Goal: Task Accomplishment & Management: Use online tool/utility

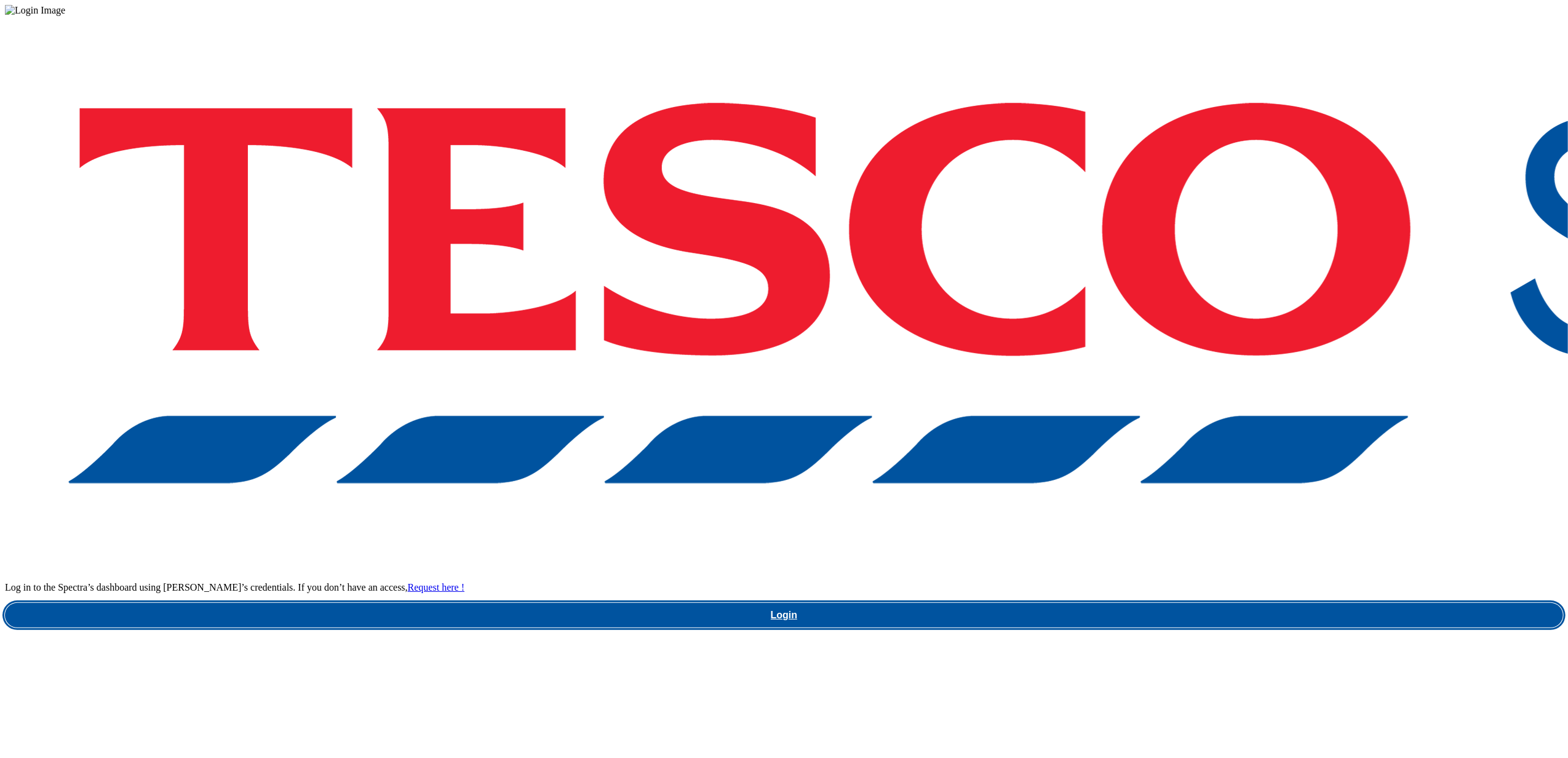
click at [1145, 603] on link "Login" at bounding box center [784, 615] width 1558 height 25
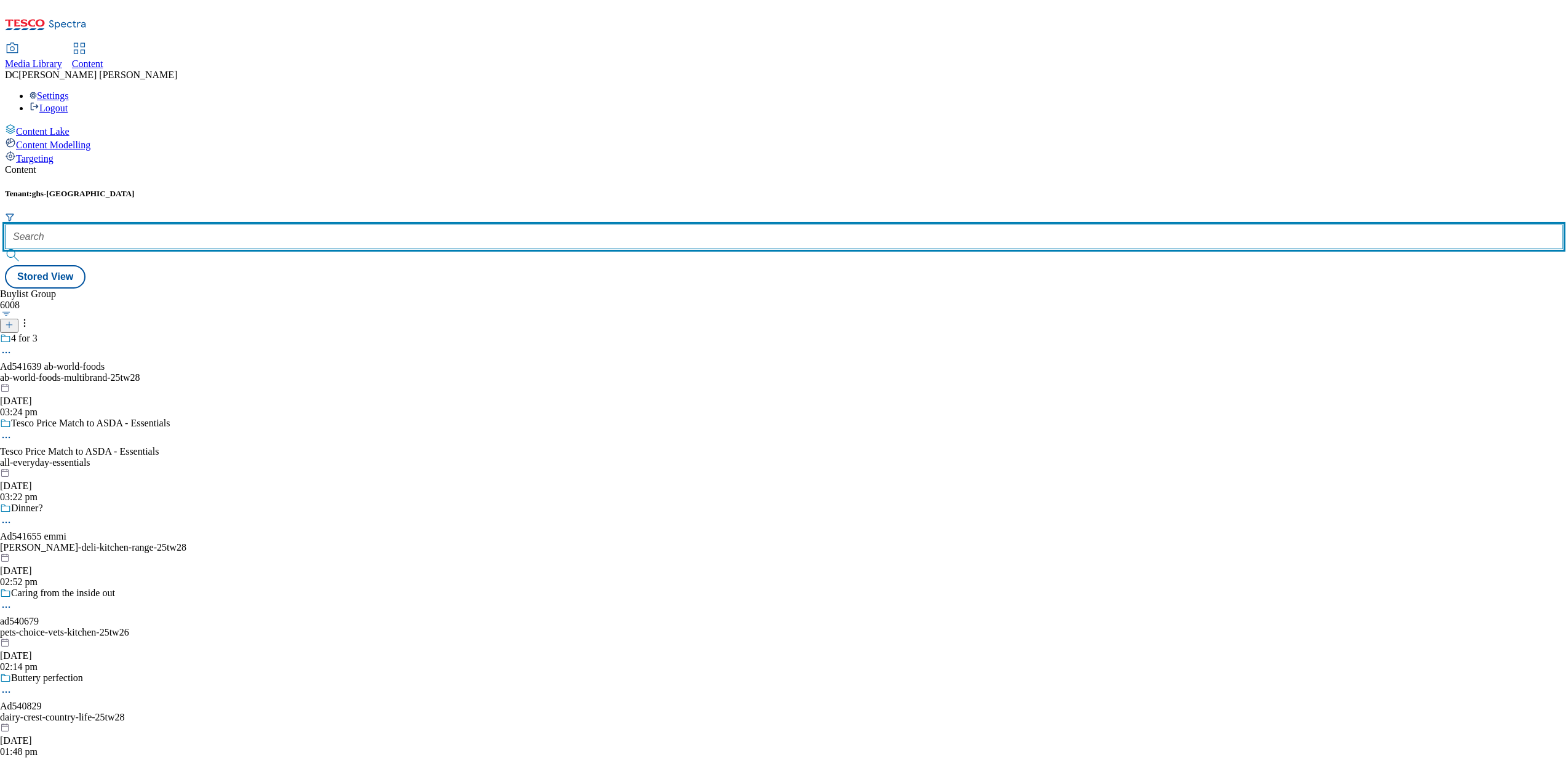
click at [262, 225] on input "text" at bounding box center [784, 237] width 1558 height 25
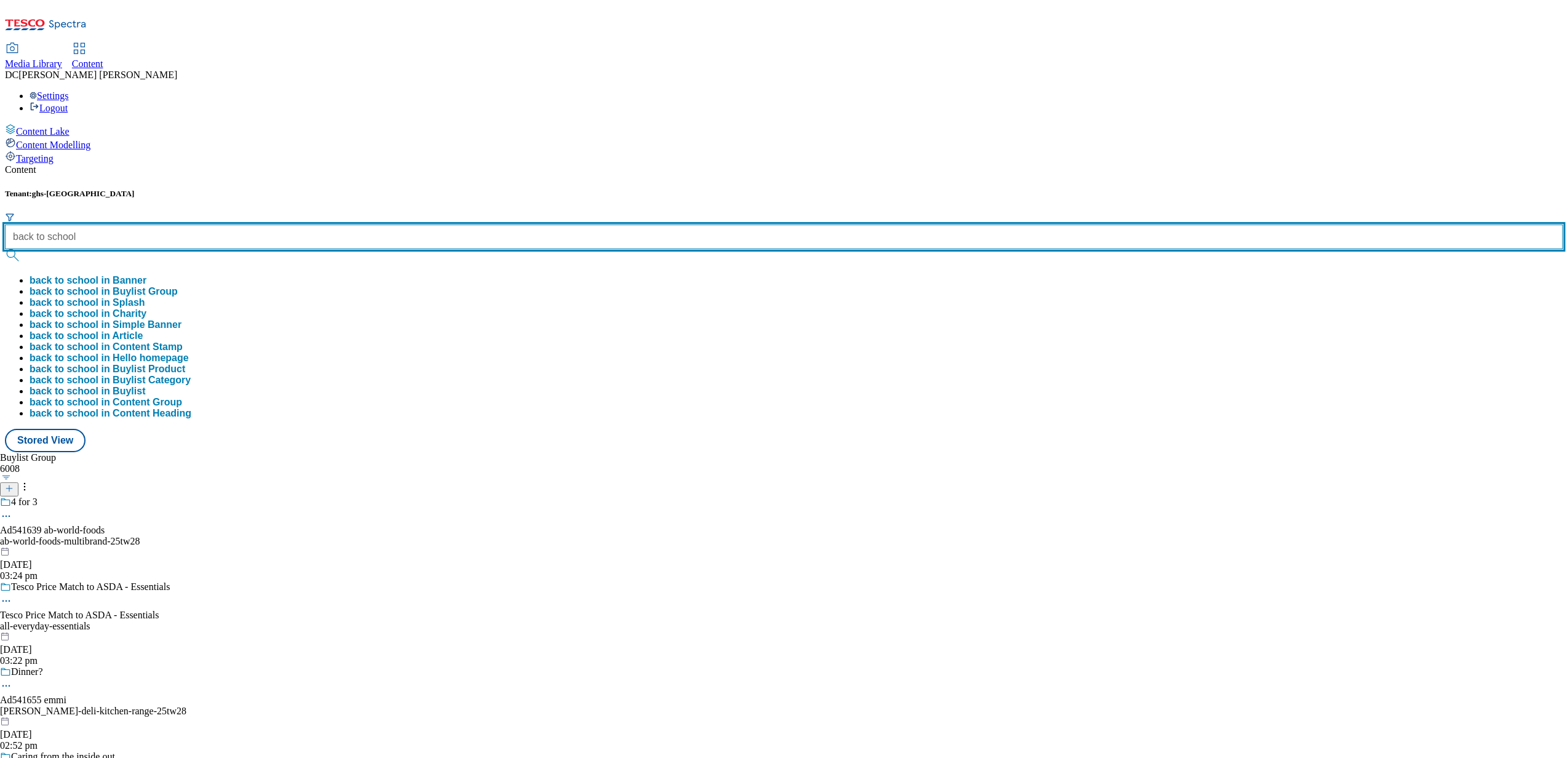
type input "back to school"
click at [5, 249] on button "submit" at bounding box center [13, 255] width 17 height 12
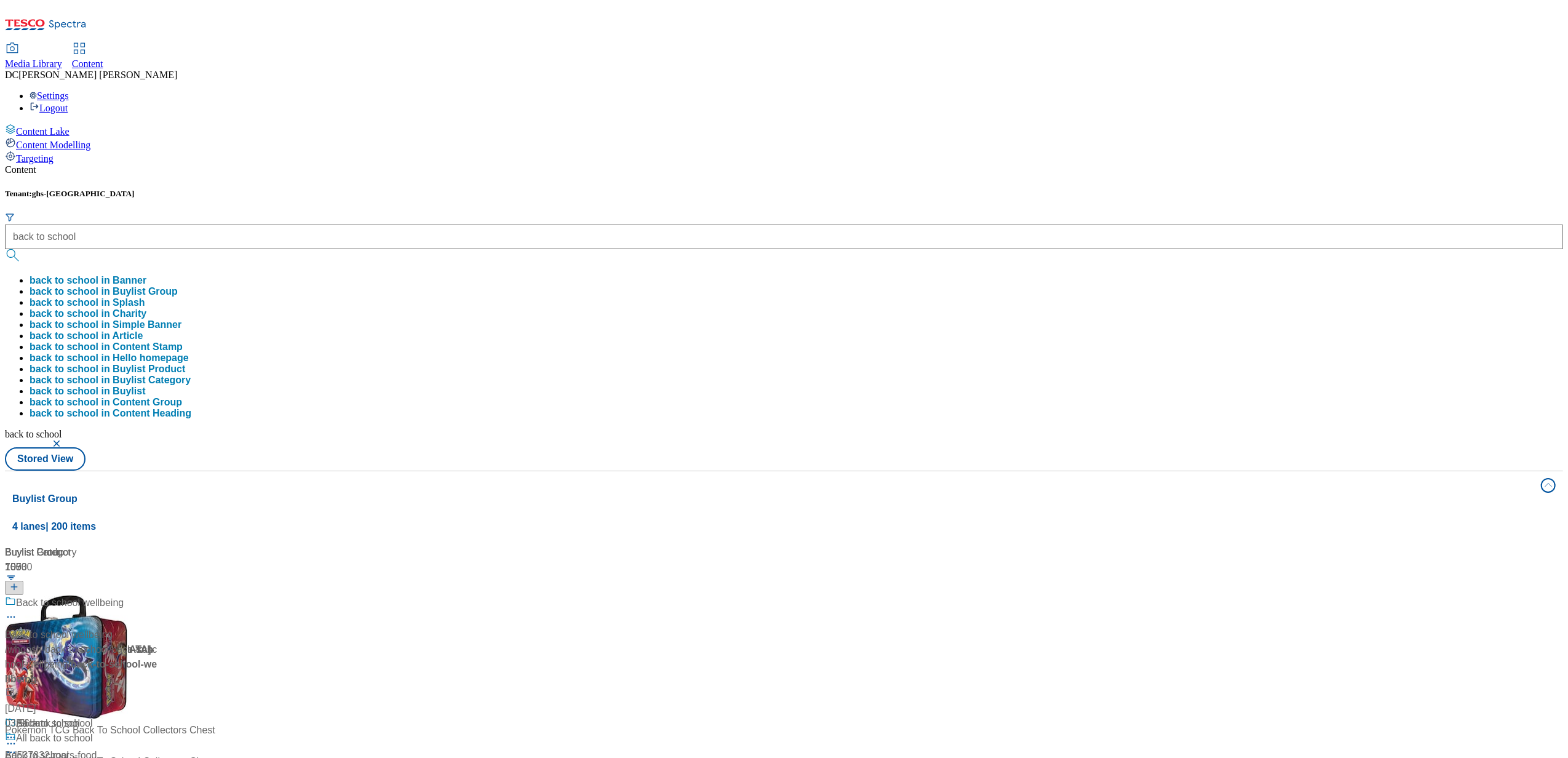
click at [596, 189] on div "Tenant: ghs-uk back to school back to school in Banner back to school in Buylis…" at bounding box center [784, 330] width 1558 height 282
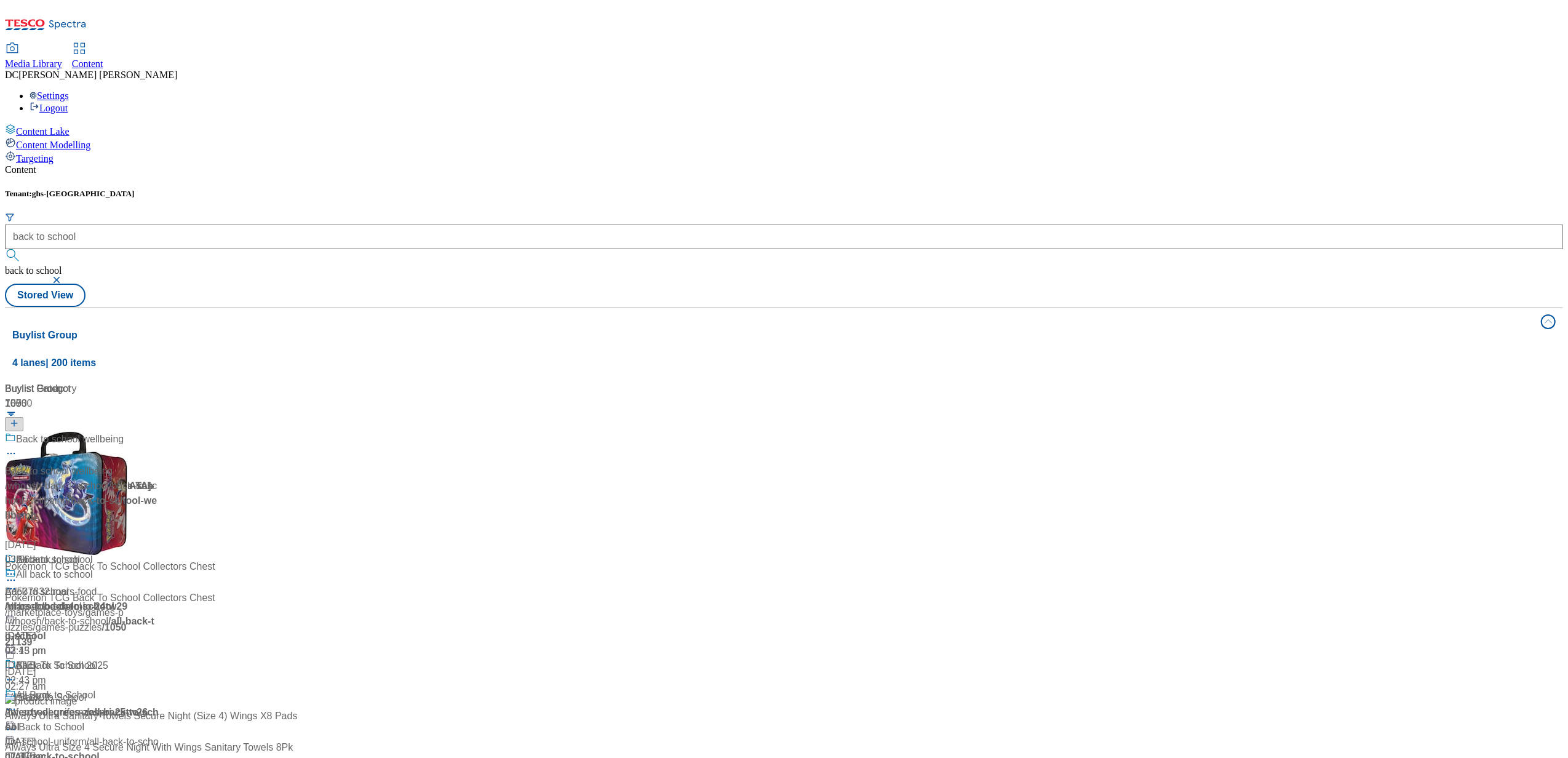
scroll to position [492, 0]
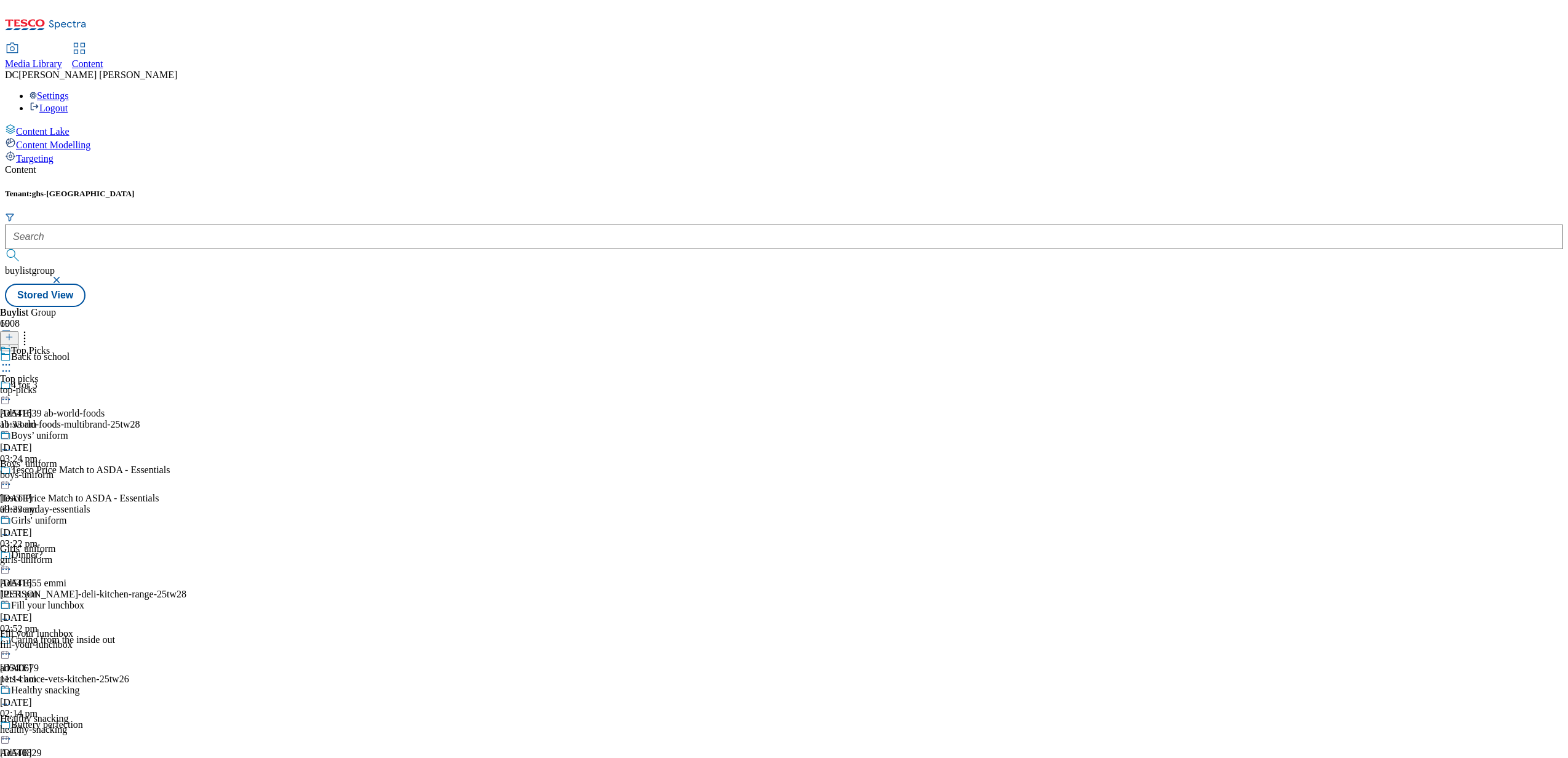
scroll to position [1231, 0]
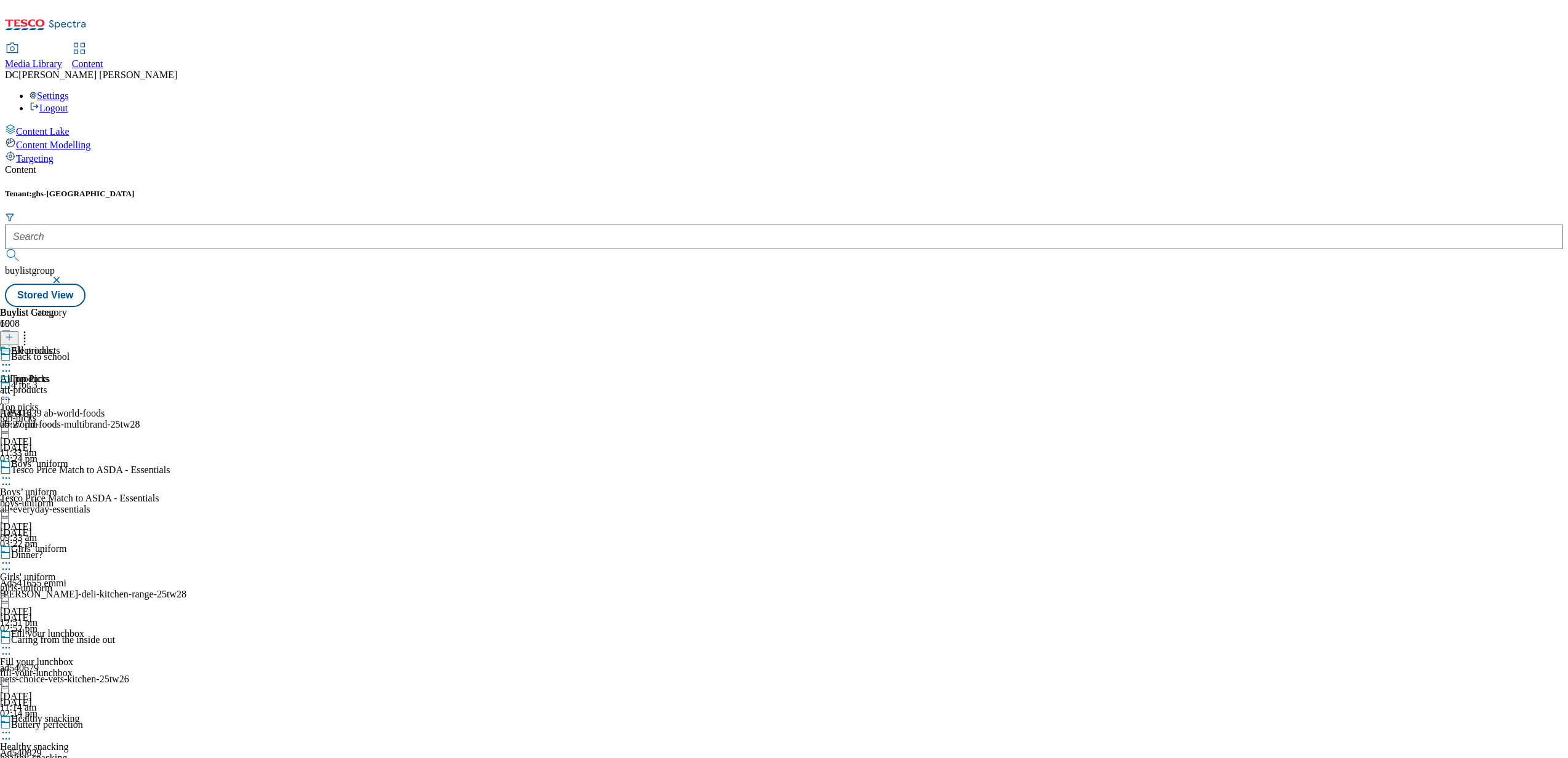
click at [67, 345] on div "All products All products all-products 31 Jul 2025 05:27 pm" at bounding box center [33, 387] width 67 height 85
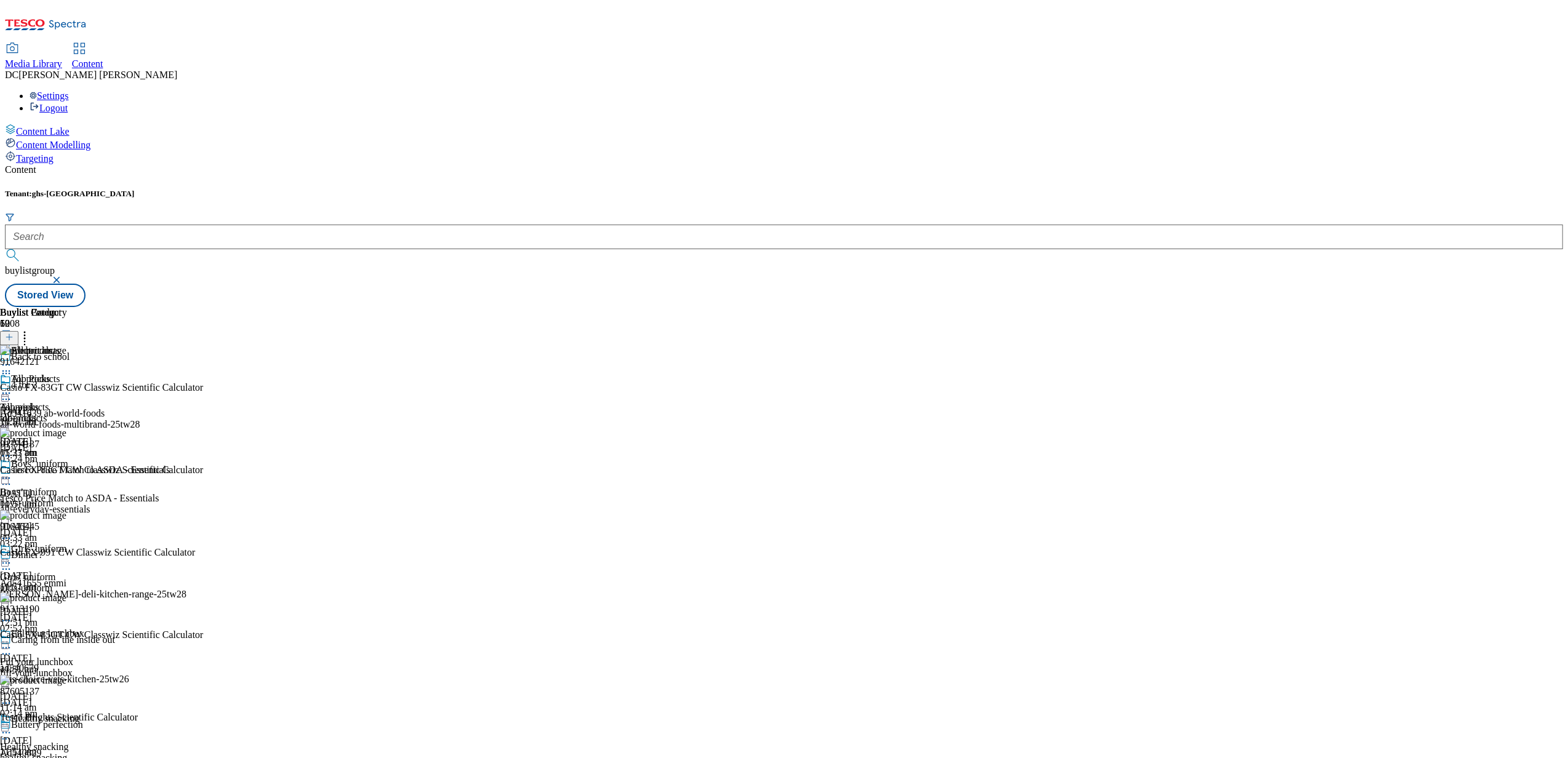
click at [11, 392] on circle at bounding box center [9, 393] width 2 height 2
click at [77, 527] on span "Un-publish" at bounding box center [57, 532] width 39 height 9
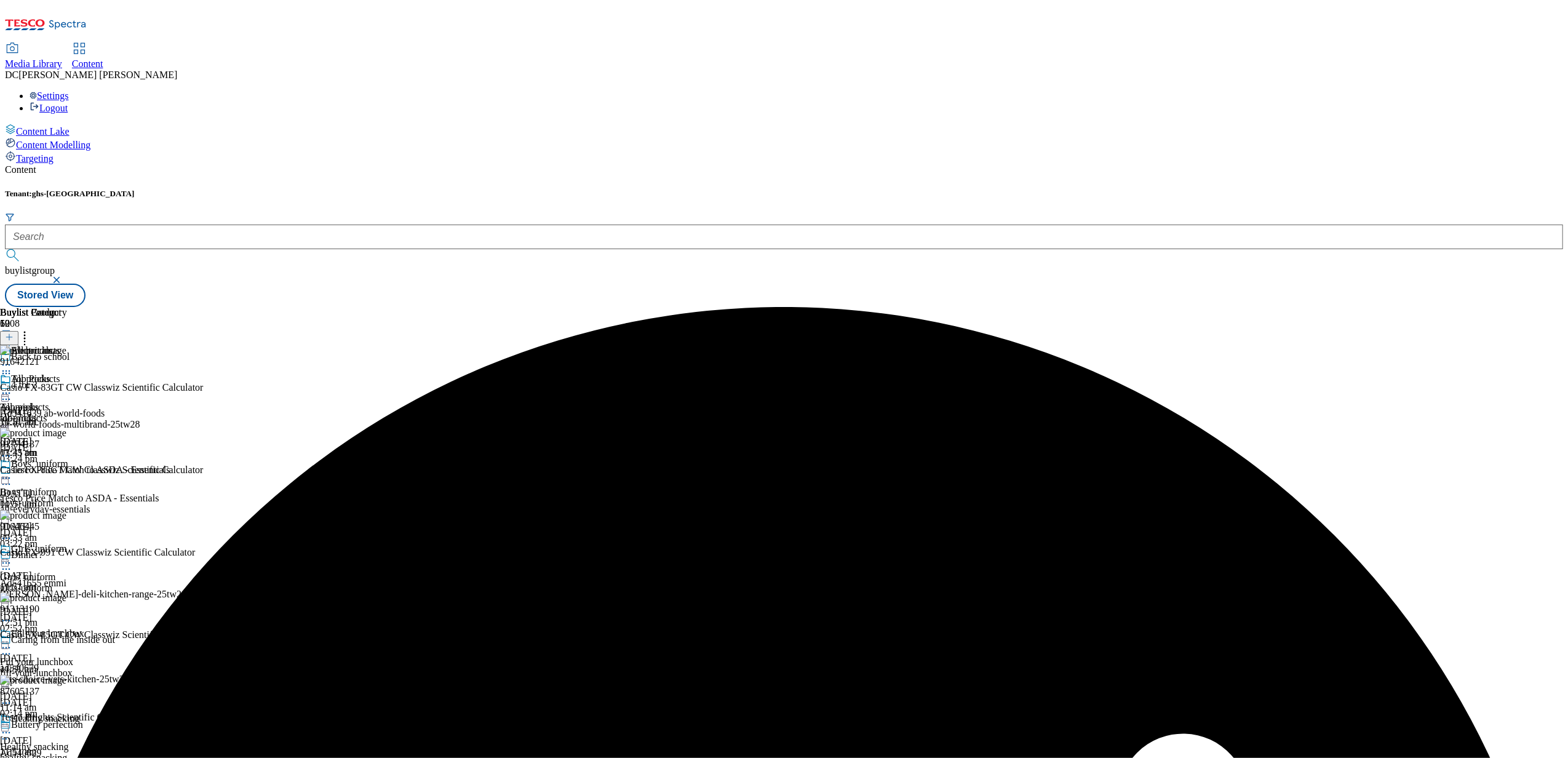
click at [12, 387] on icon at bounding box center [6, 393] width 12 height 12
click at [80, 485] on span "Un-preview" at bounding box center [59, 489] width 41 height 9
click at [31, 329] on icon at bounding box center [24, 335] width 12 height 12
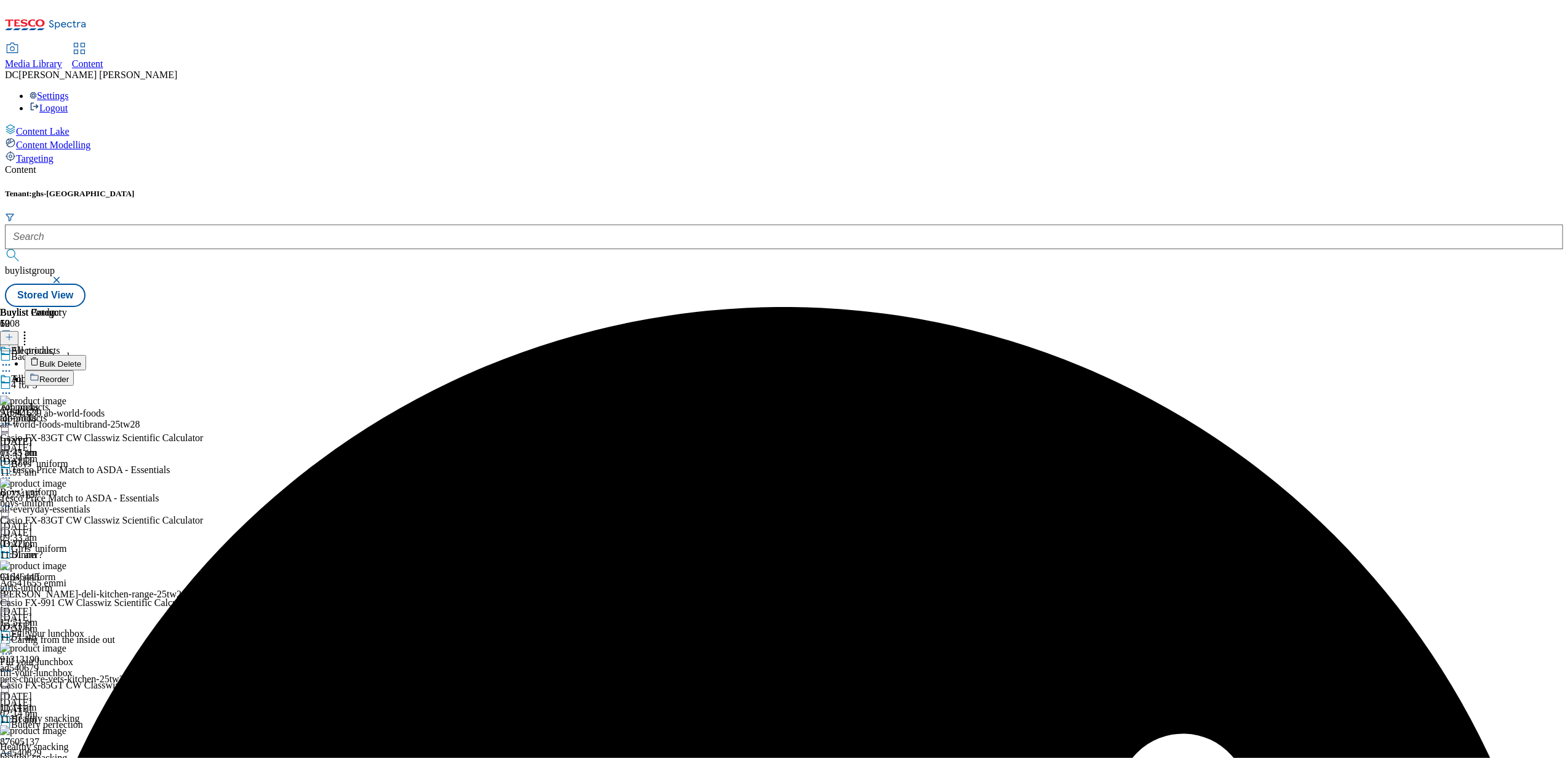
click at [81, 359] on span "Bulk Delete" at bounding box center [60, 363] width 41 height 9
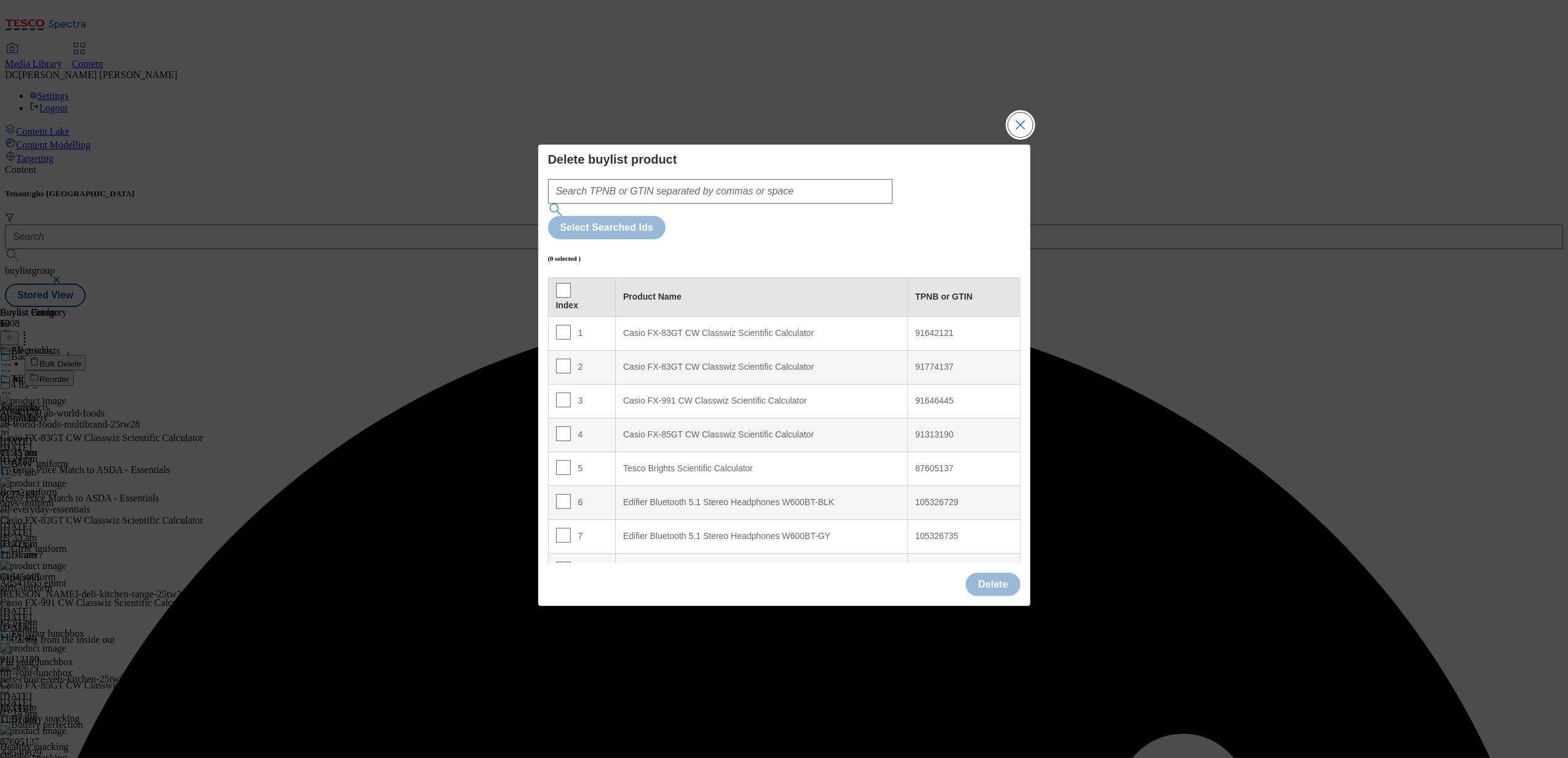
click at [1017, 137] on button "Close Modal" at bounding box center [1021, 125] width 25 height 25
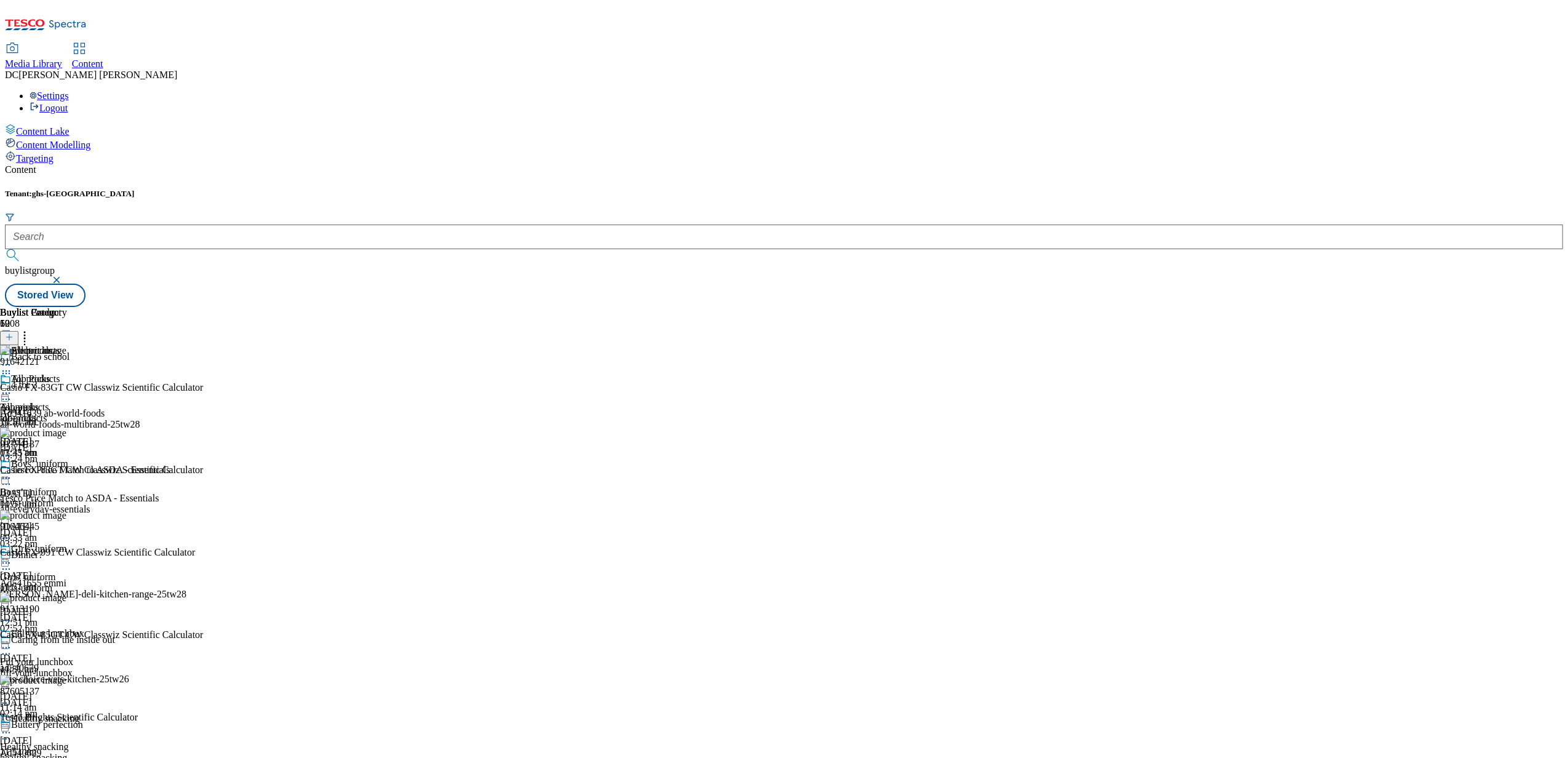
click at [31, 329] on icon at bounding box center [24, 335] width 12 height 12
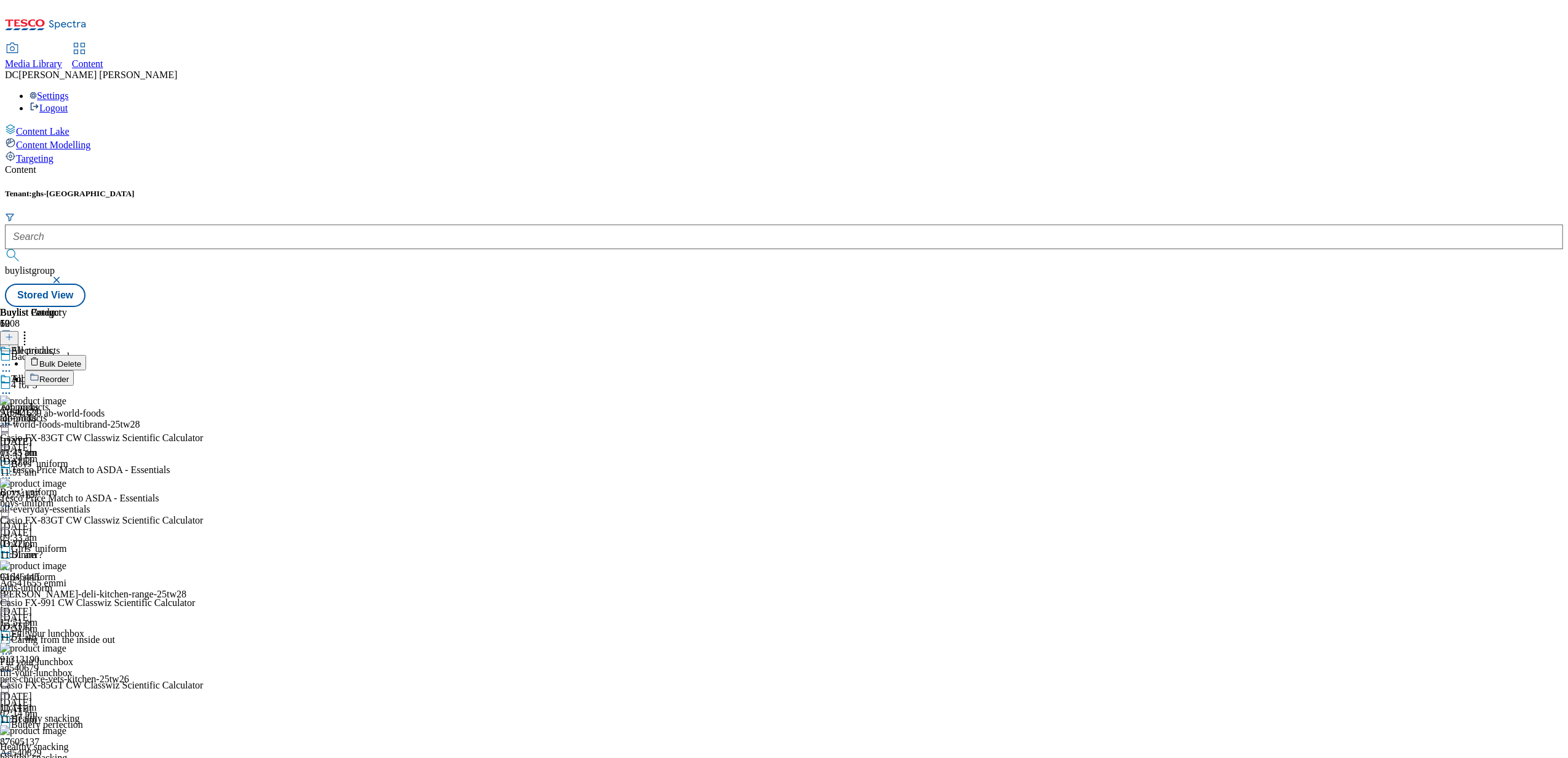
click at [74, 371] on button "Reorder" at bounding box center [49, 378] width 49 height 16
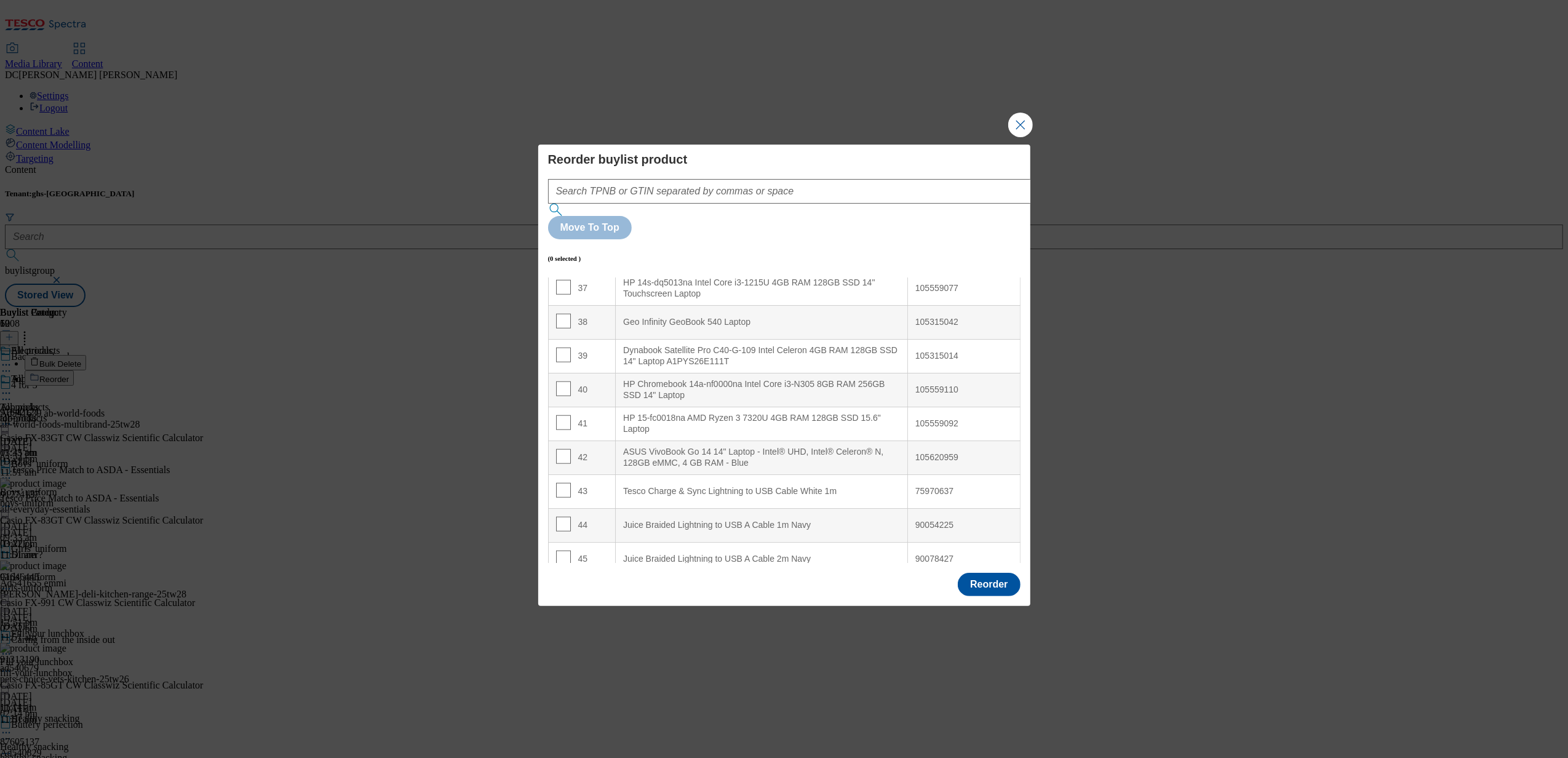
scroll to position [1181, 0]
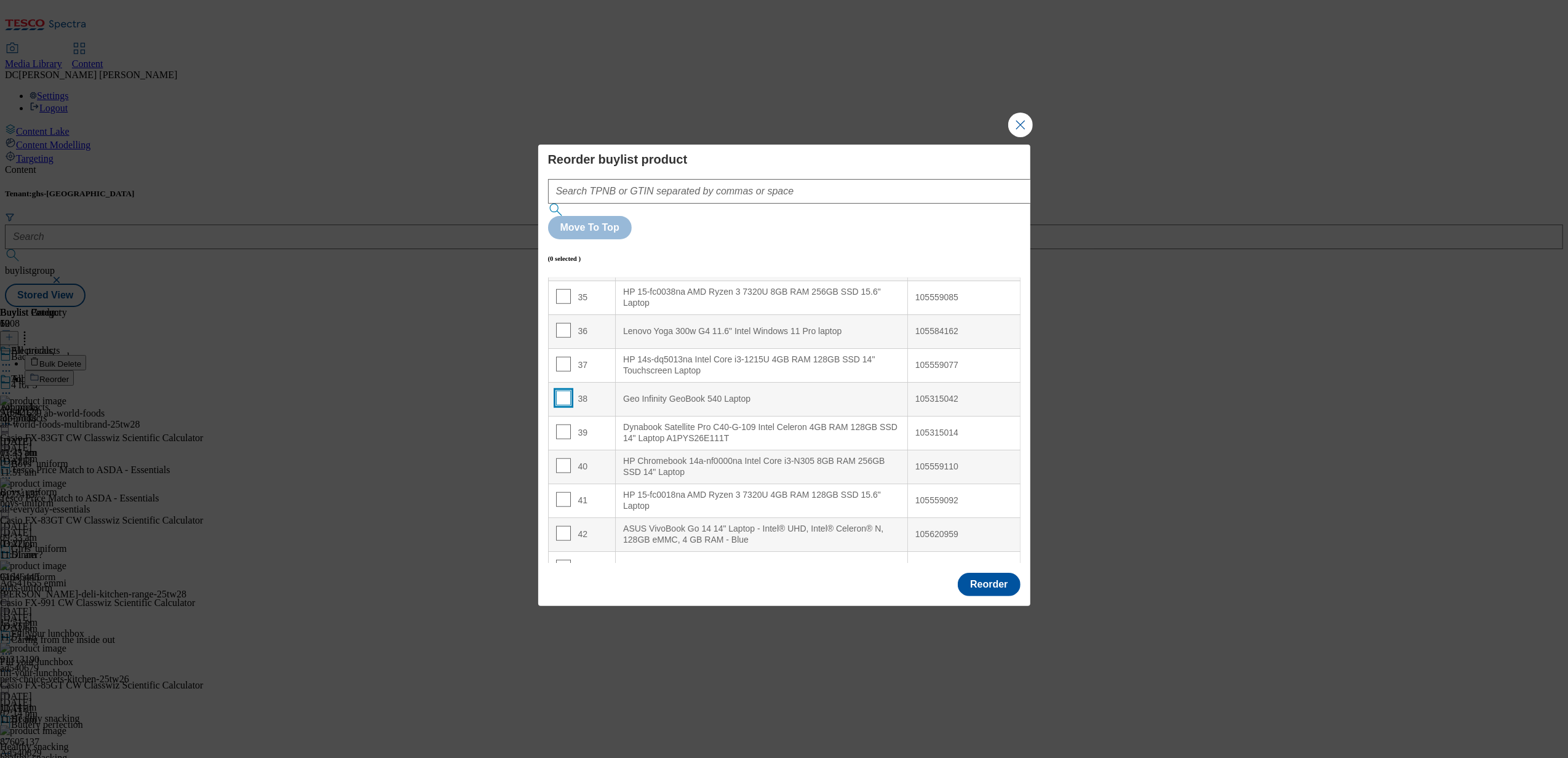
click at [564, 391] on input "Modal" at bounding box center [564, 398] width 15 height 15
checkbox input "true"
click at [562, 348] on td "37" at bounding box center [582, 365] width 68 height 34
click at [557, 391] on input "Modal" at bounding box center [564, 398] width 15 height 15
checkbox input "true"
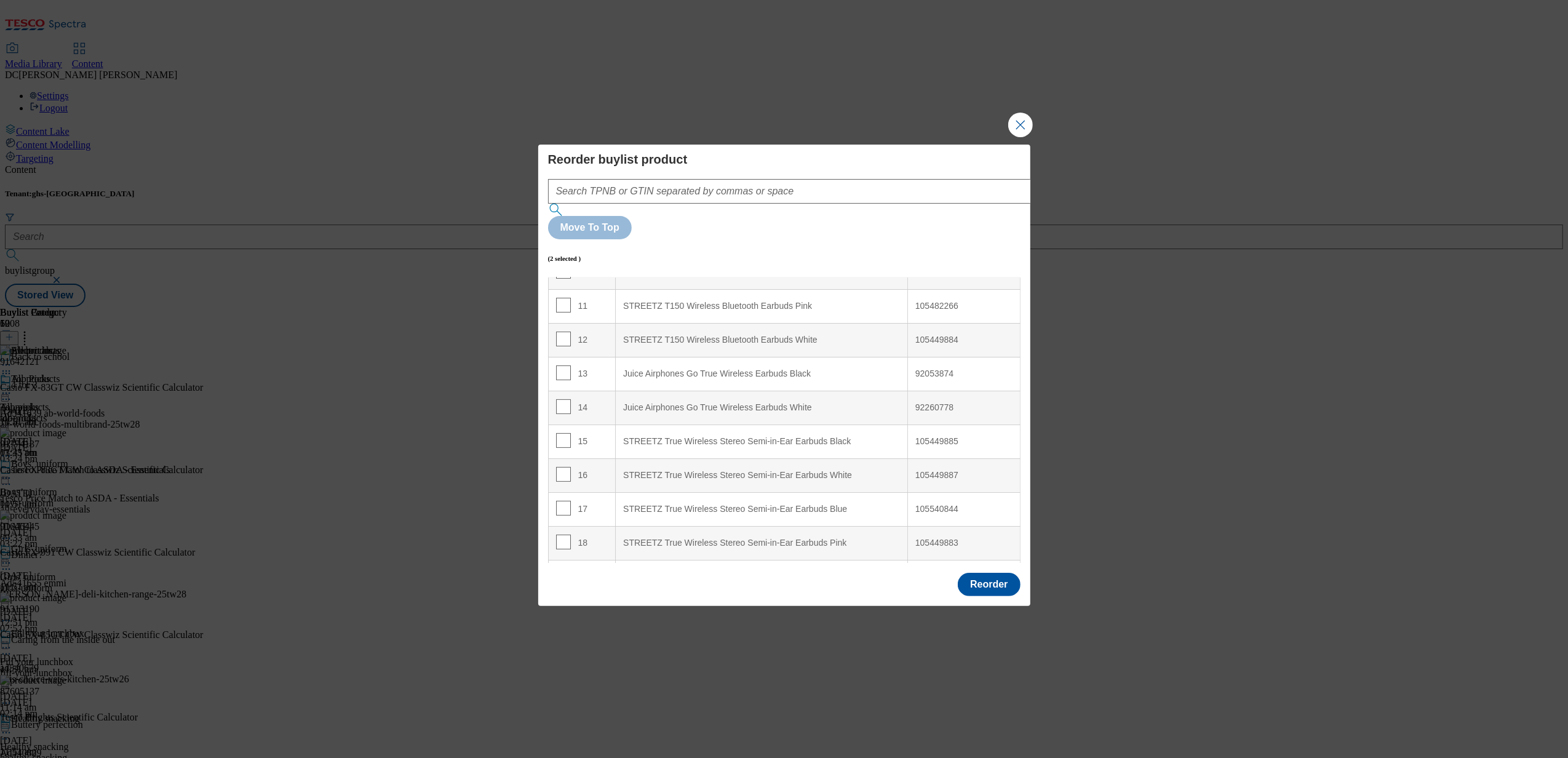
scroll to position [0, 0]
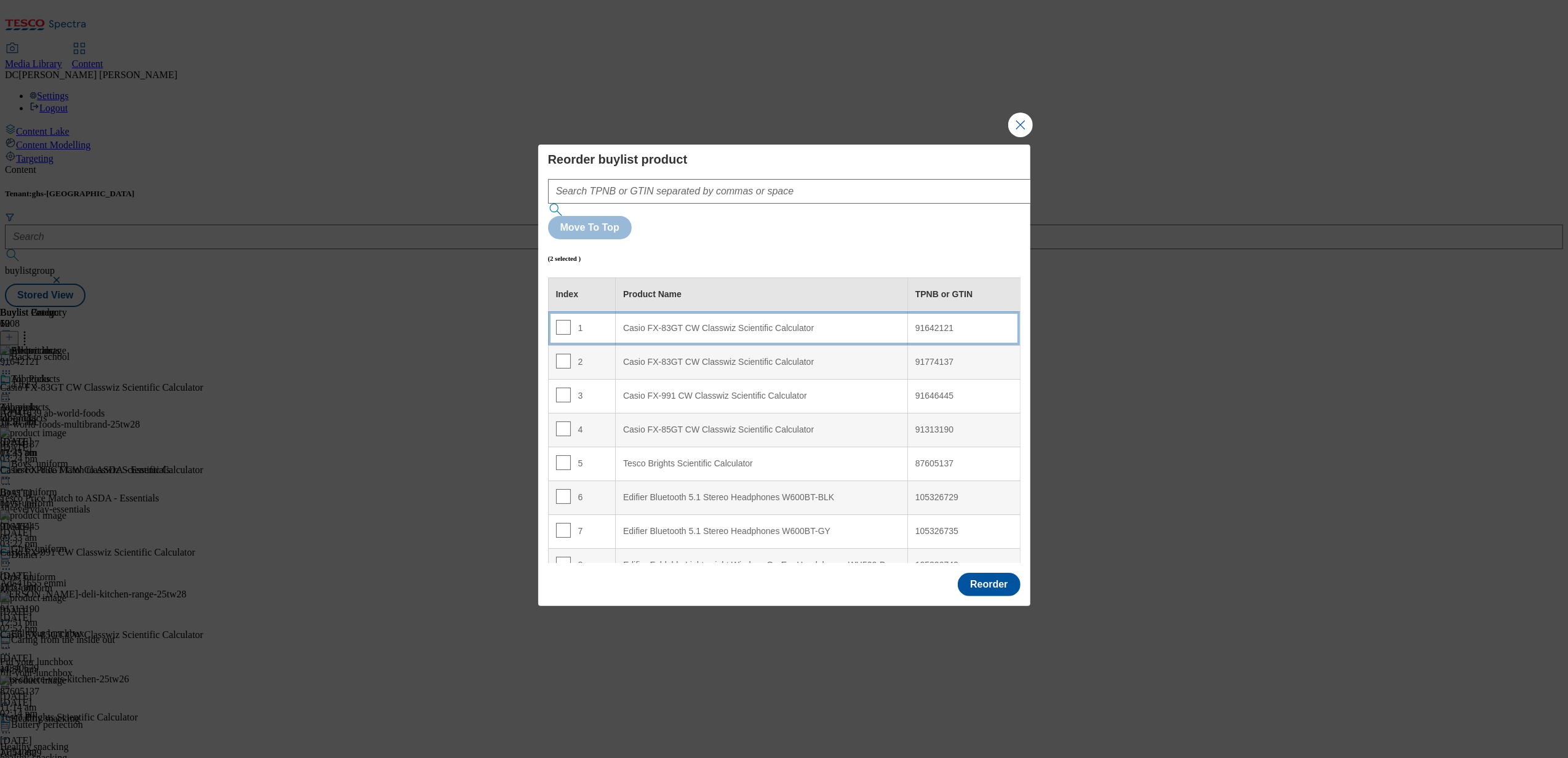
click at [649, 323] on div "Casio FX-83GT CW Classwiz Scientific Calculator" at bounding box center [761, 328] width 277 height 11
click at [561, 320] on input "Modal" at bounding box center [564, 328] width 15 height 15
checkbox input "false"
click at [564, 354] on input "Modal" at bounding box center [564, 362] width 15 height 15
checkbox input "false"
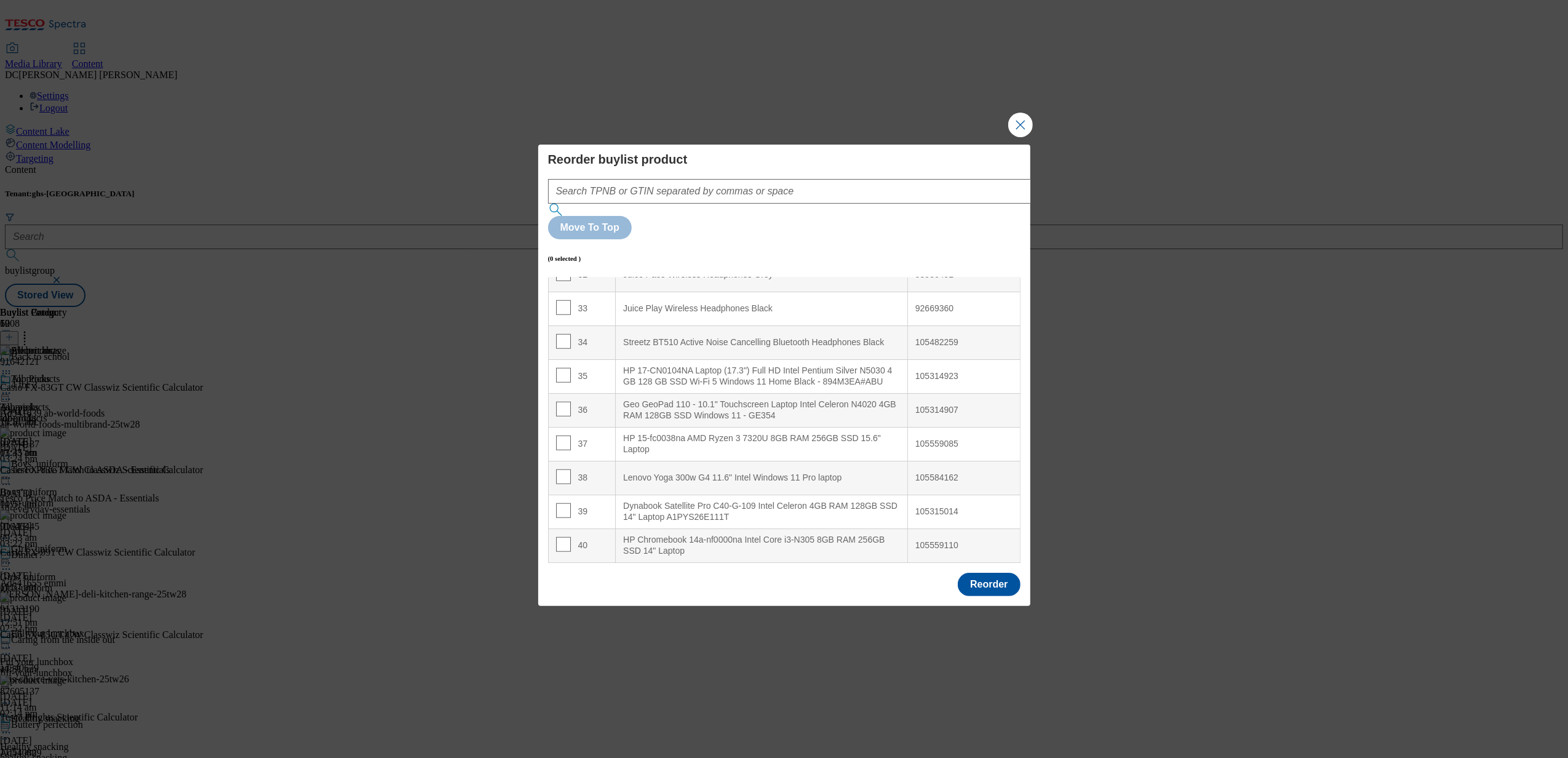
scroll to position [1148, 0]
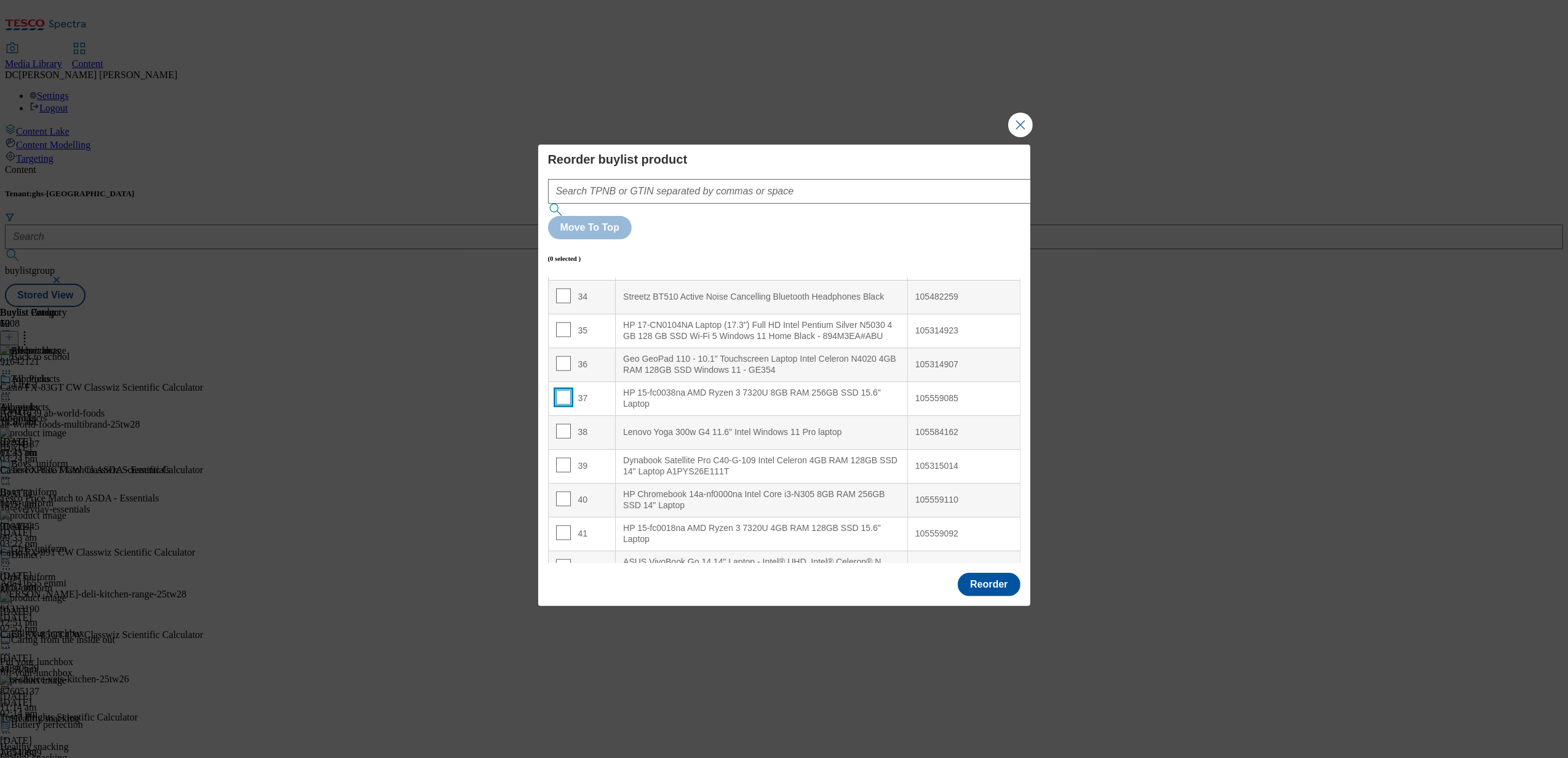
click at [559, 390] on input "Modal" at bounding box center [564, 397] width 15 height 15
checkbox input "true"
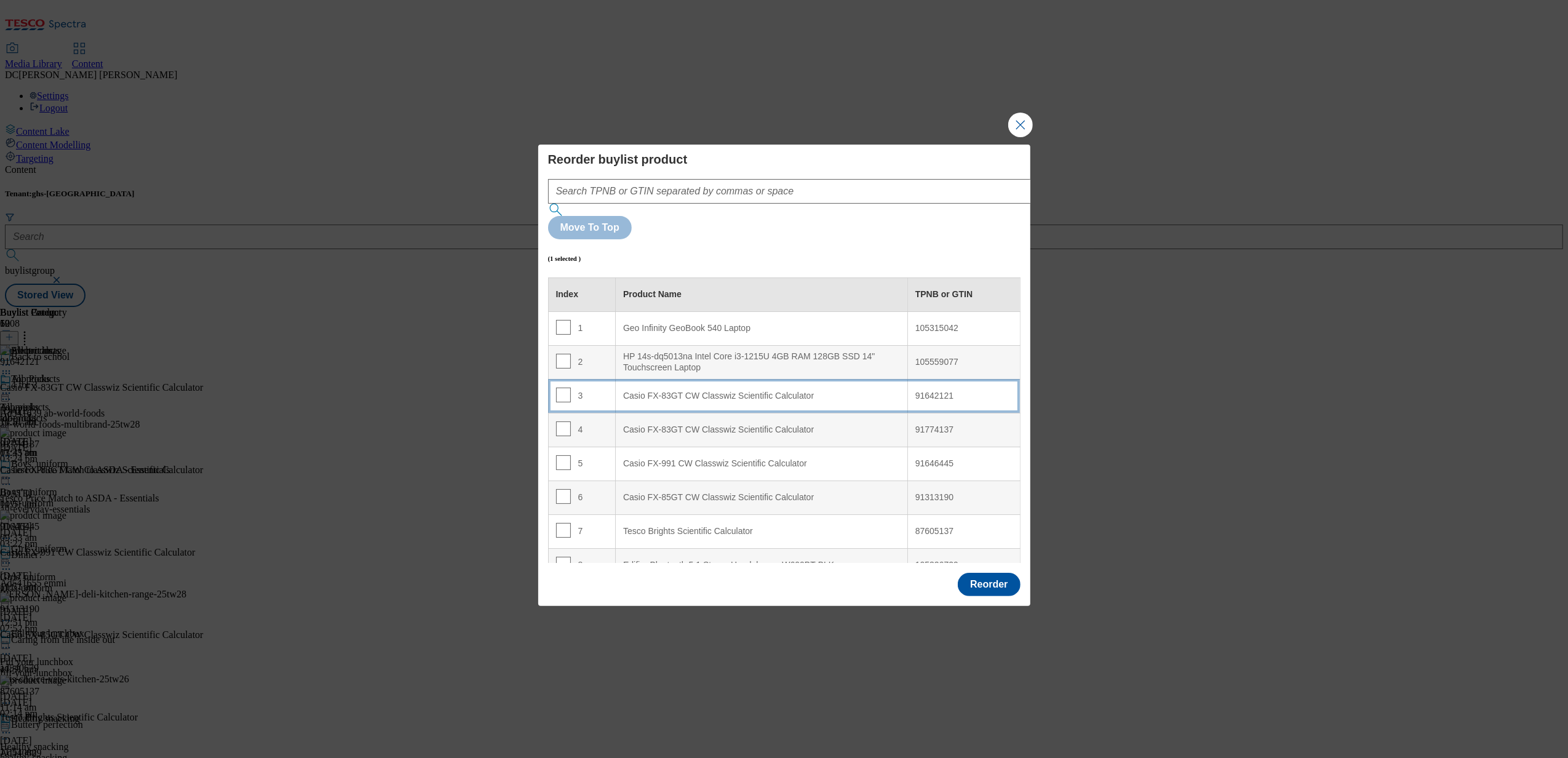
click at [659, 391] on div "Casio FX-83GT CW Classwiz Scientific Calculator" at bounding box center [761, 396] width 277 height 11
click at [562, 379] on td "3" at bounding box center [582, 396] width 68 height 34
click at [564, 387] on input "Modal" at bounding box center [564, 395] width 15 height 15
checkbox input "false"
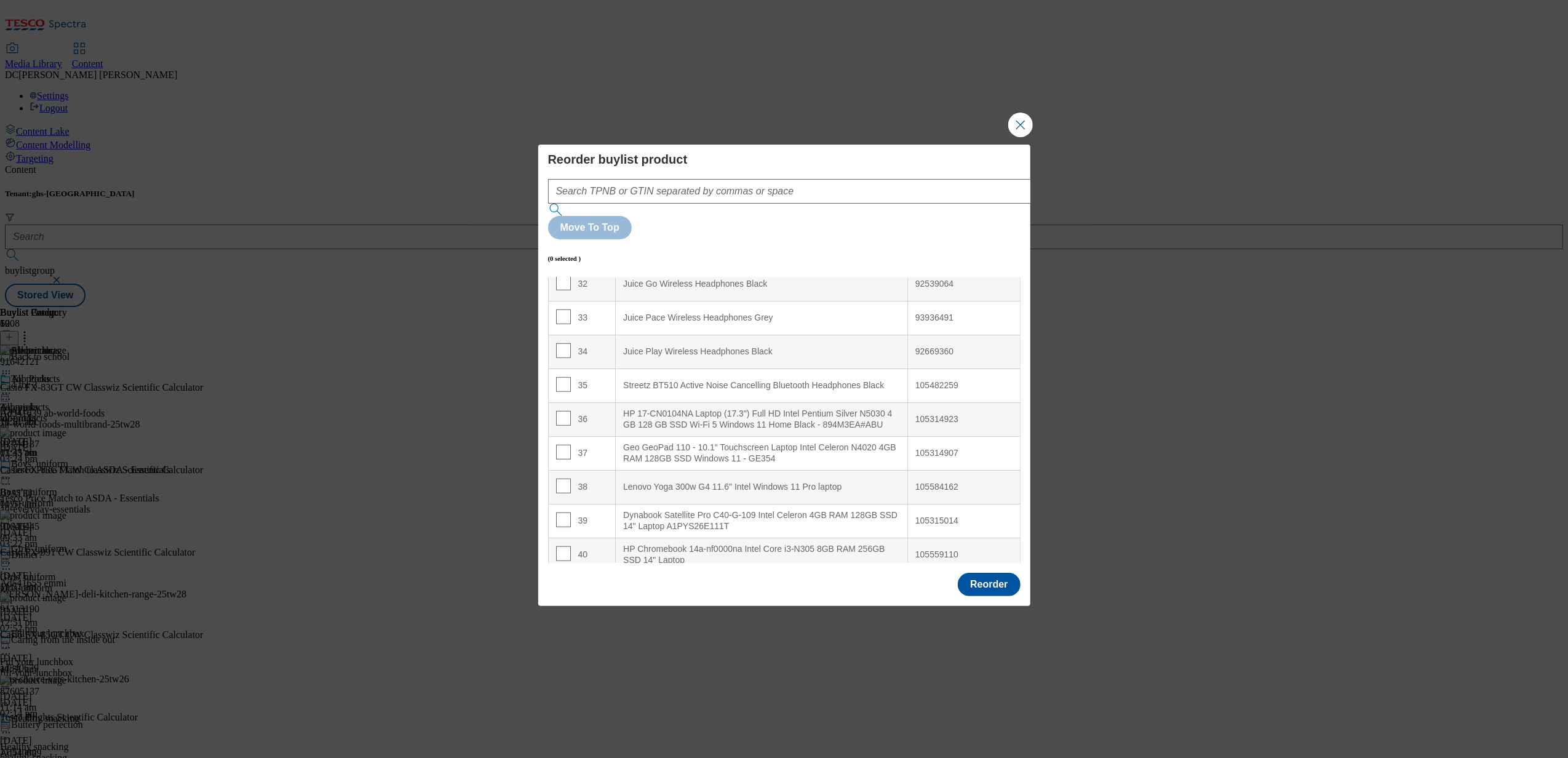
scroll to position [1088, 0]
click at [567, 416] on input "Modal" at bounding box center [564, 424] width 15 height 15
checkbox input "true"
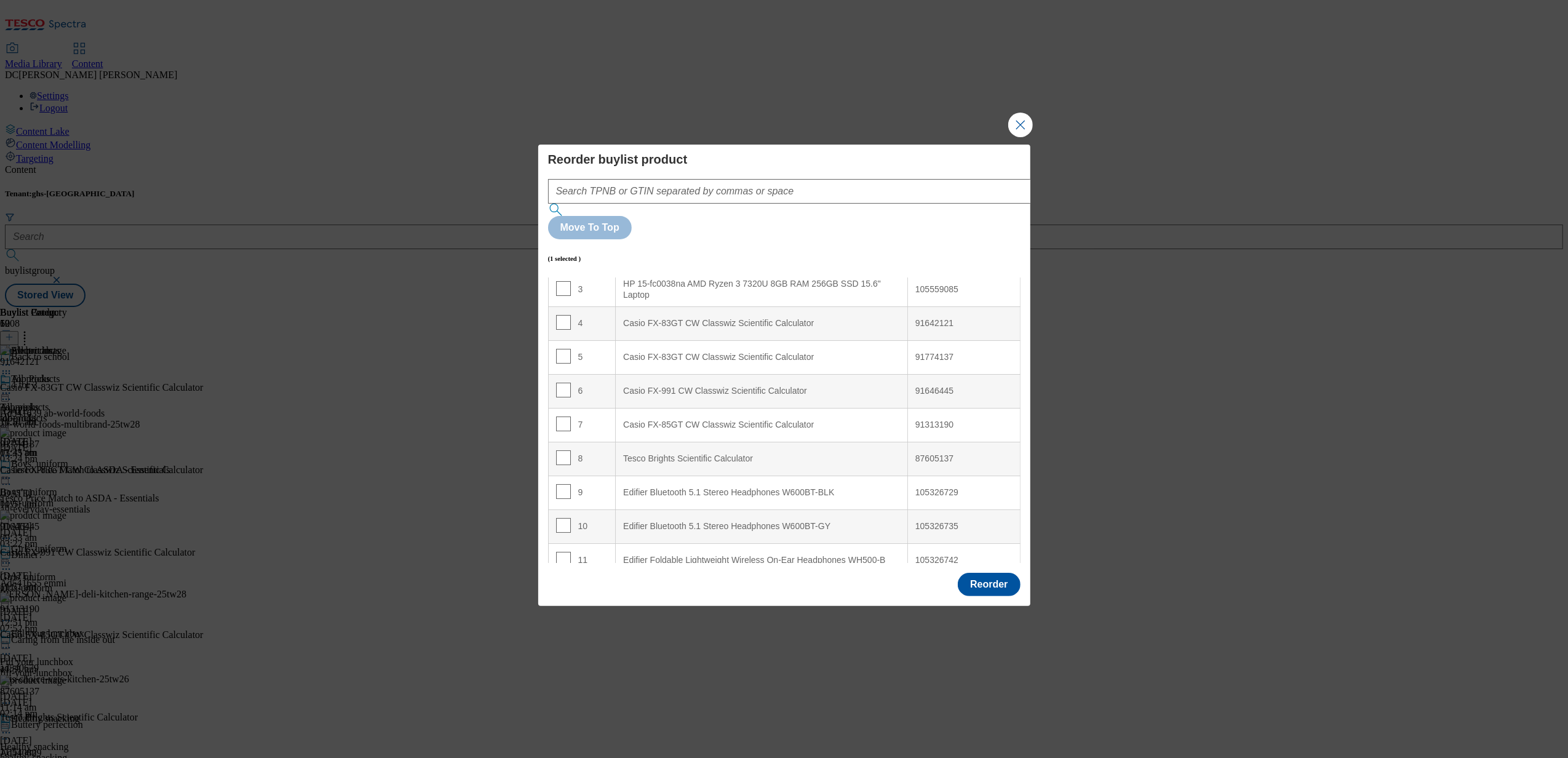
scroll to position [0, 0]
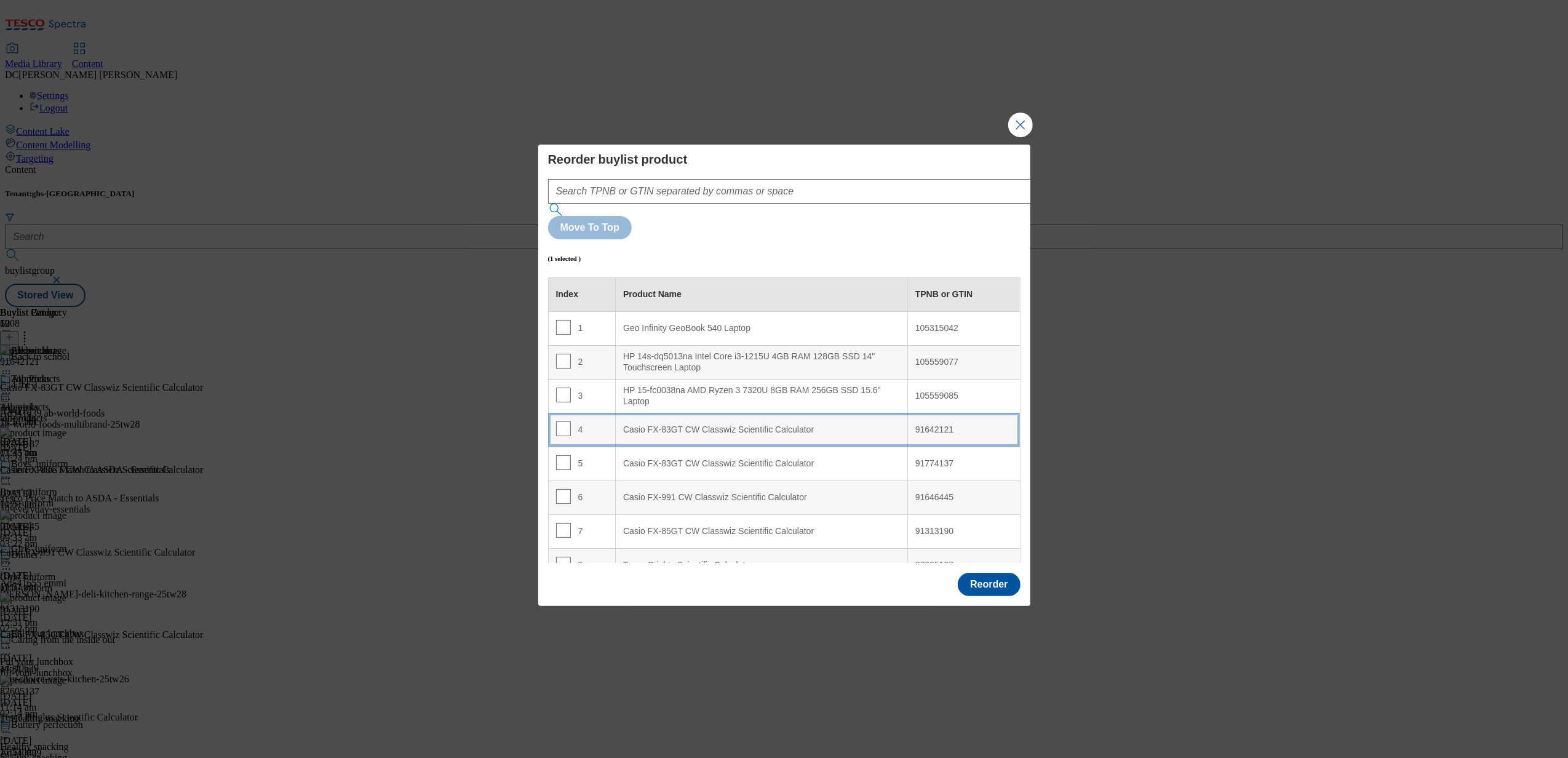
click at [677, 425] on div "Casio FX-83GT CW Classwiz Scientific Calculator" at bounding box center [761, 430] width 277 height 11
click at [565, 421] on input "Modal" at bounding box center [564, 429] width 15 height 15
checkbox input "false"
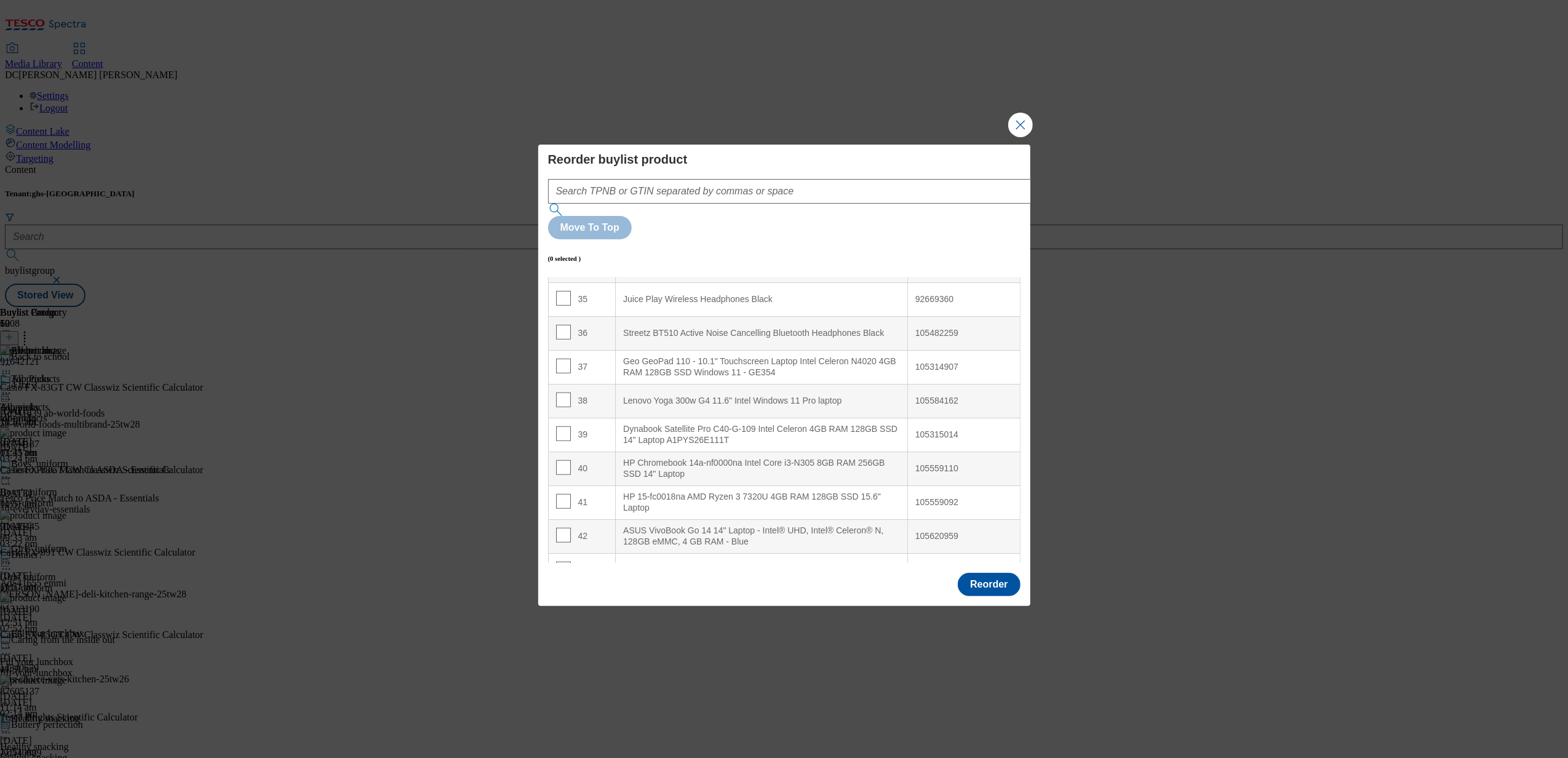
scroll to position [1207, 0]
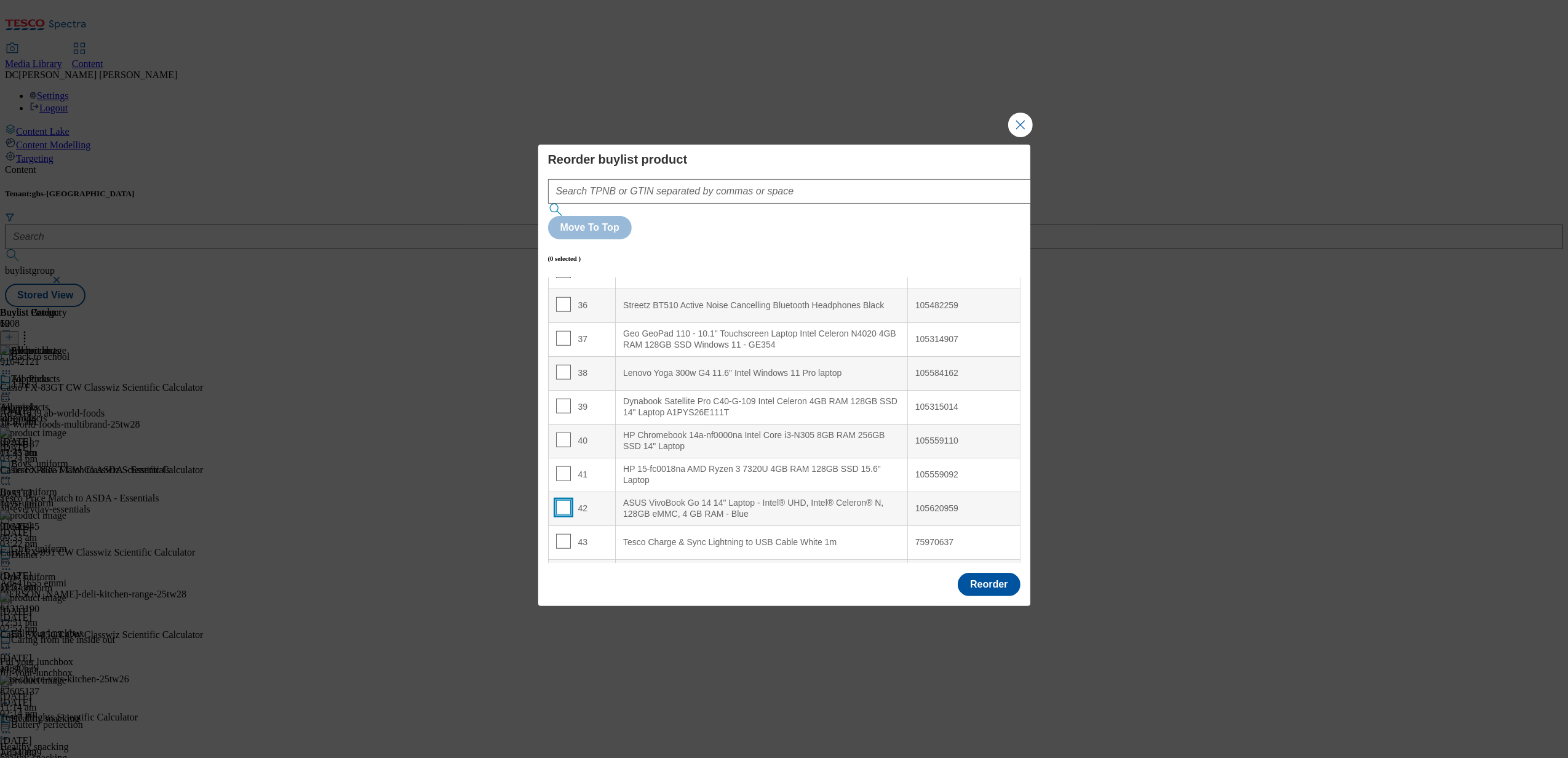
click at [565, 500] on input "Modal" at bounding box center [564, 508] width 15 height 15
checkbox input "true"
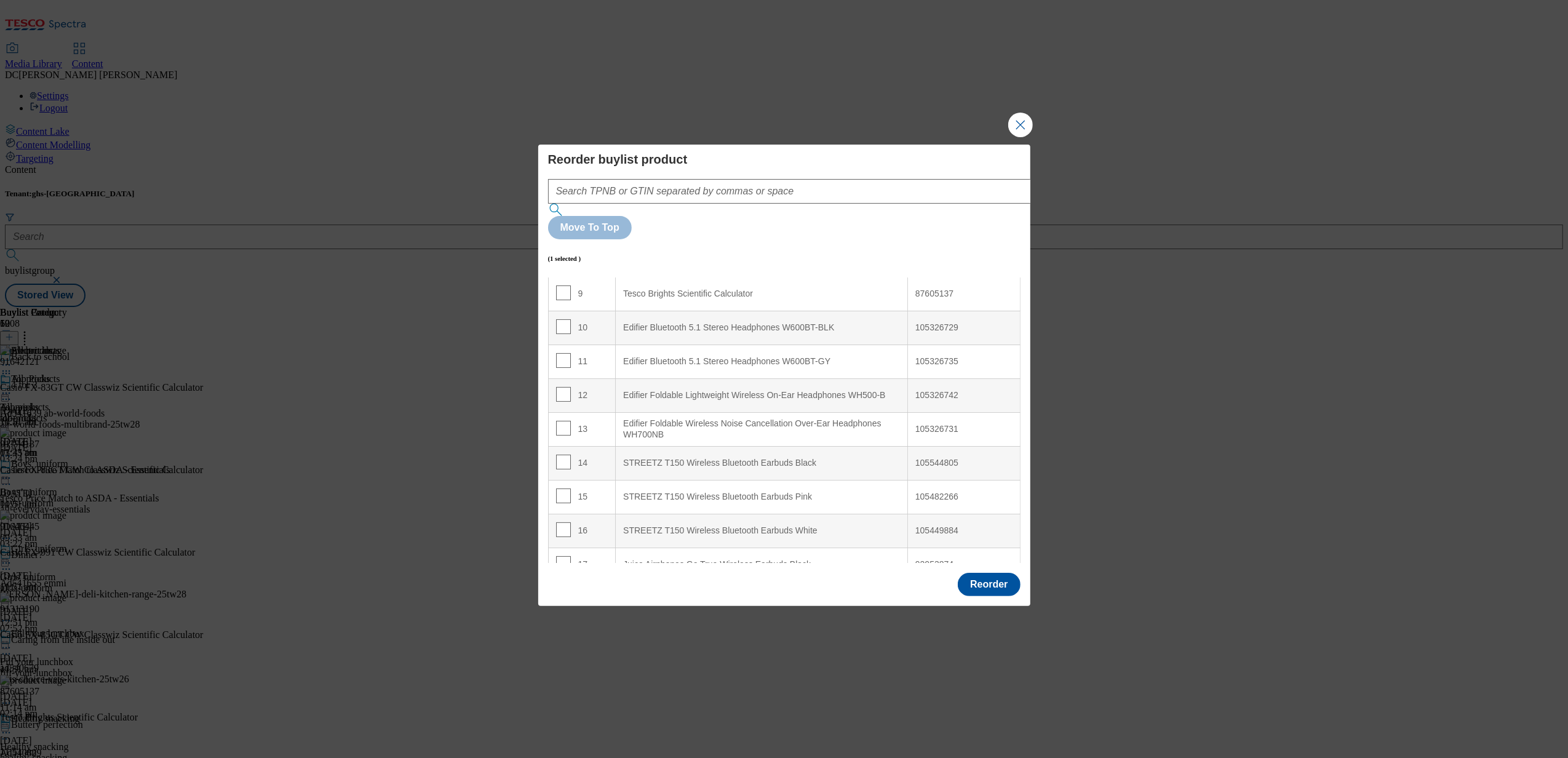
scroll to position [0, 0]
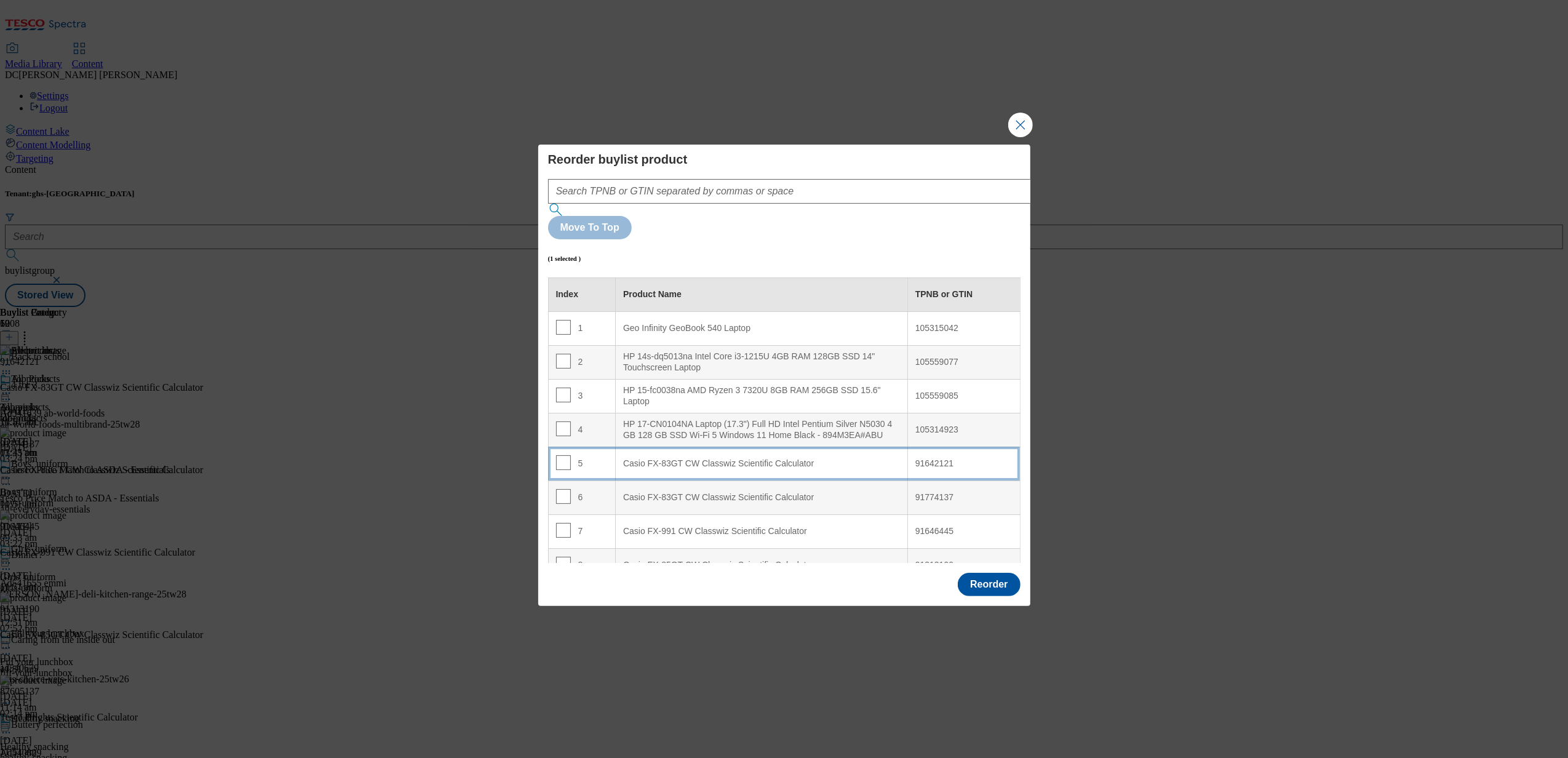
click at [648, 459] on div "Casio FX-83GT CW Classwiz Scientific Calculator" at bounding box center [761, 464] width 277 height 11
click at [564, 455] on input "Modal" at bounding box center [564, 463] width 15 height 15
checkbox input "false"
click at [970, 573] on button "Reorder" at bounding box center [988, 585] width 62 height 23
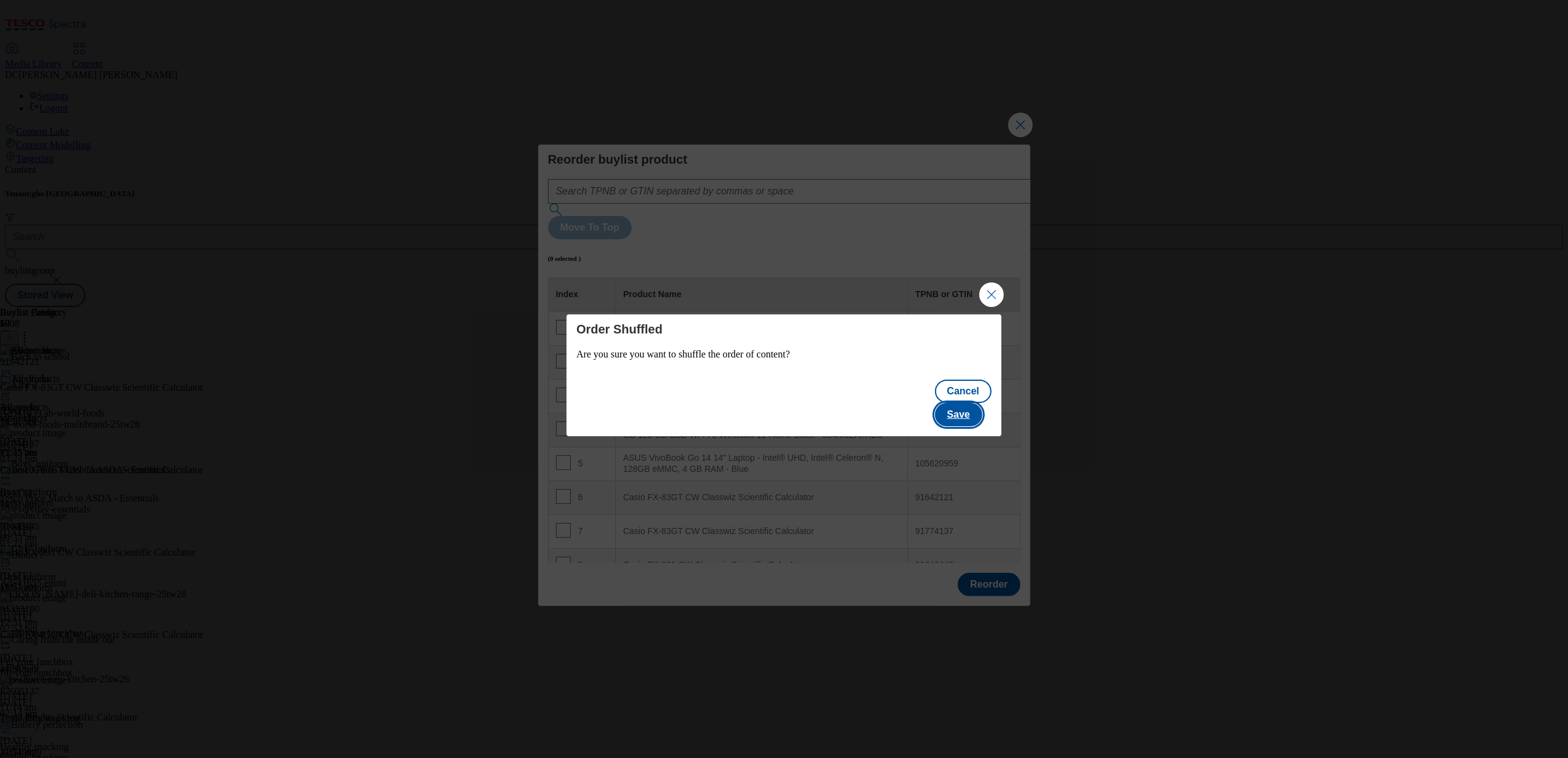
click at [968, 405] on button "Save" at bounding box center [959, 415] width 47 height 23
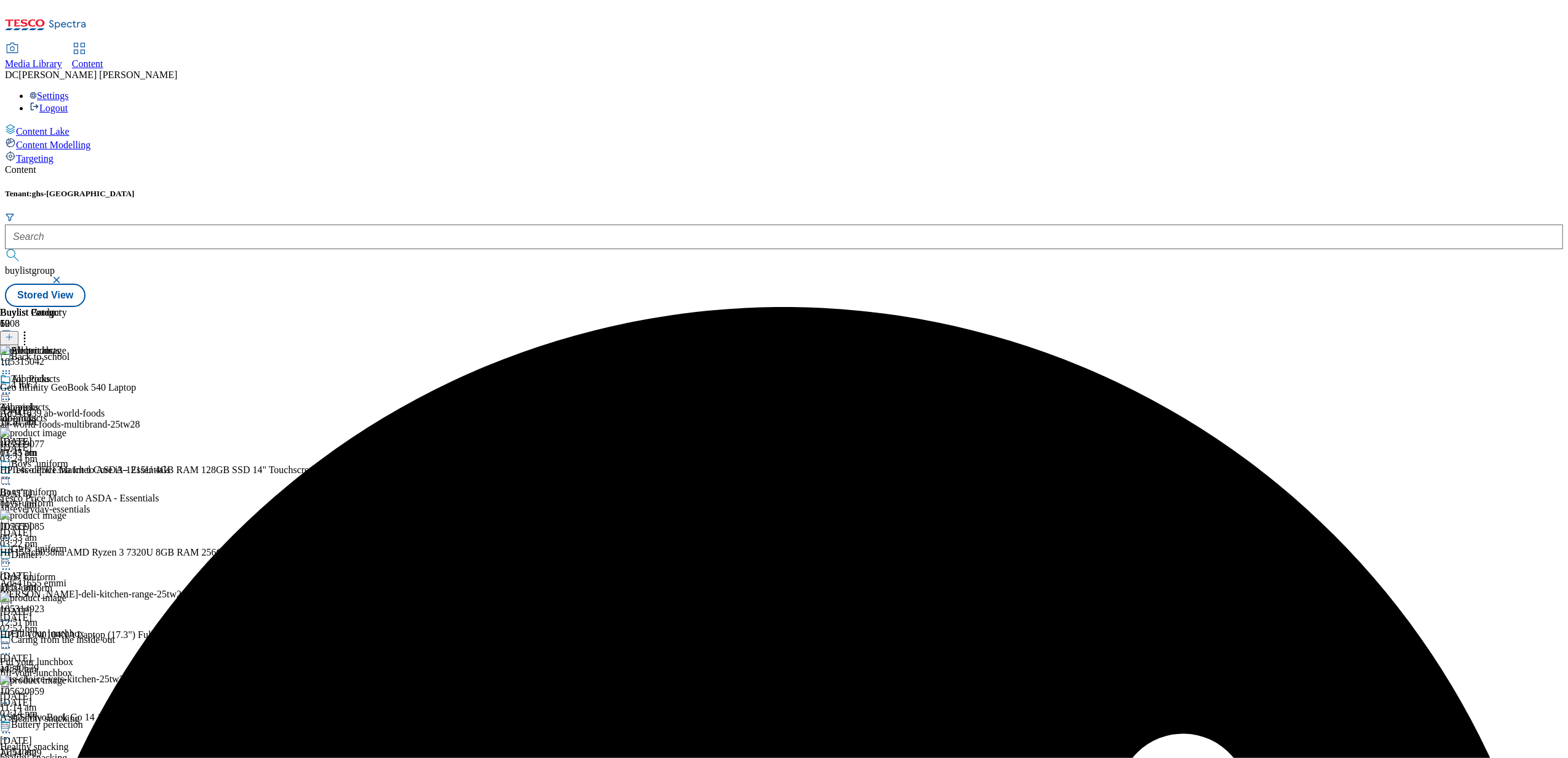
click at [12, 387] on icon at bounding box center [6, 393] width 12 height 12
click at [67, 471] on span "Preview" at bounding box center [52, 475] width 29 height 9
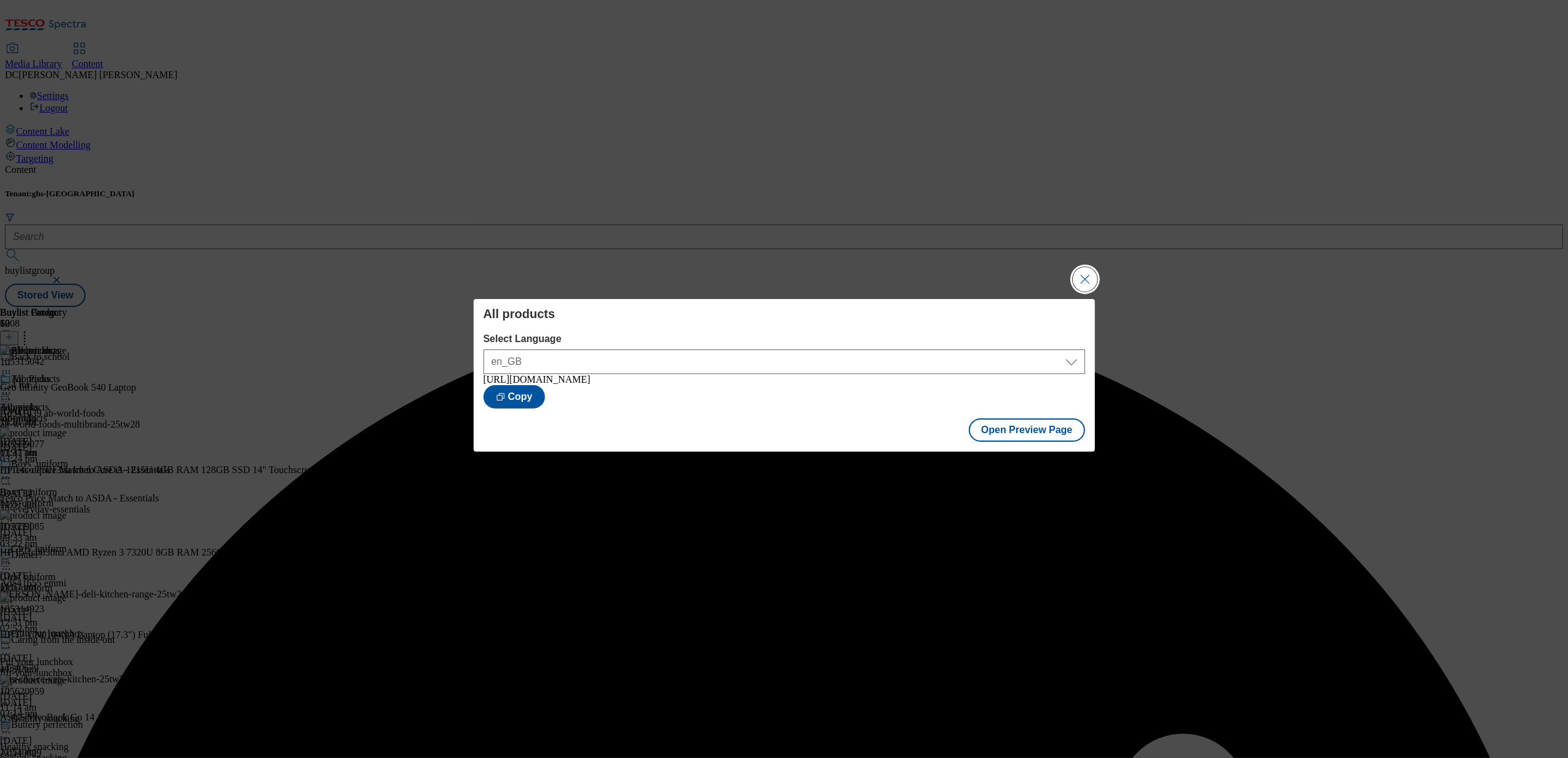
click at [1088, 284] on button "Close Modal" at bounding box center [1085, 279] width 25 height 25
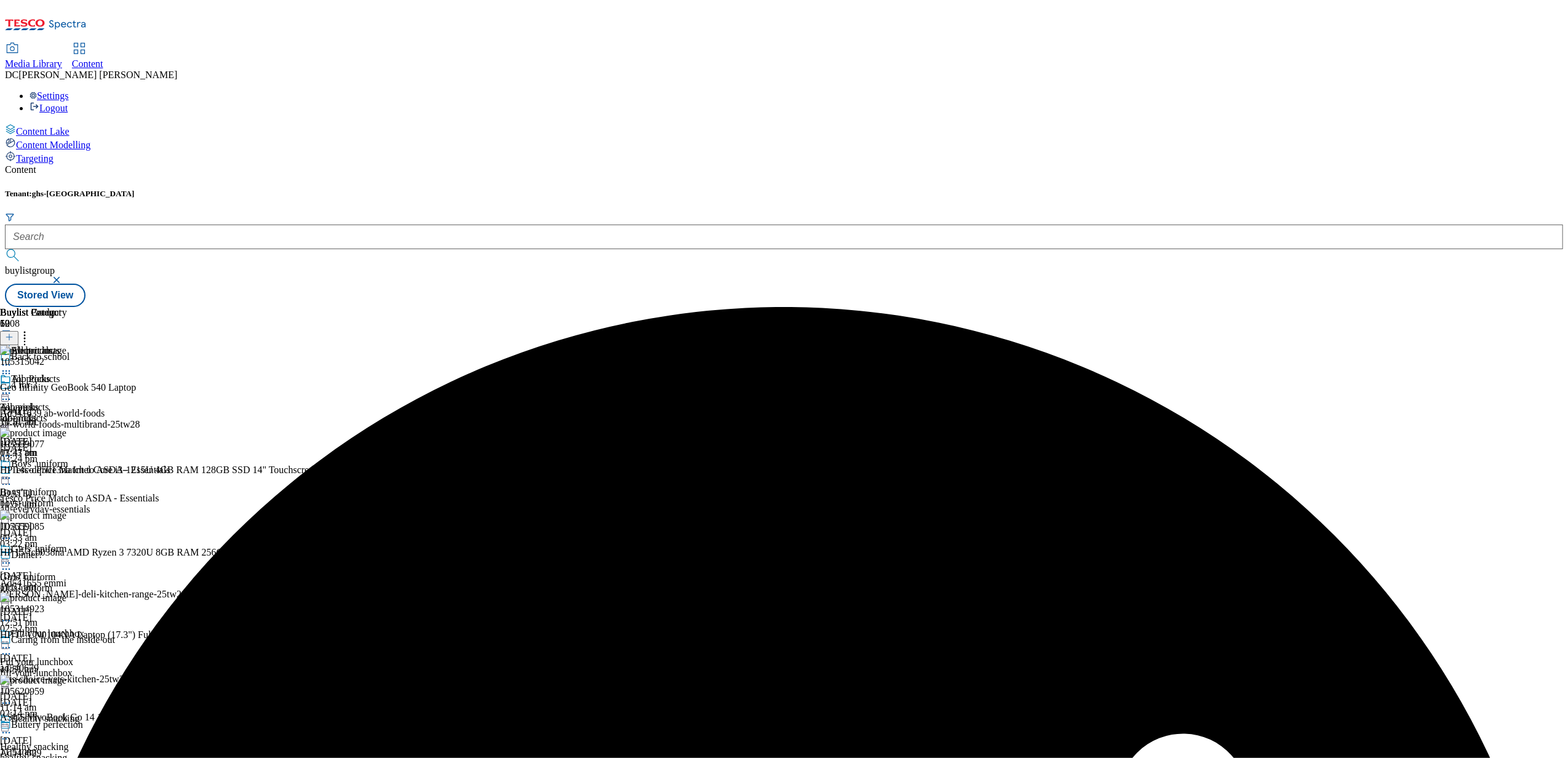
click at [4, 392] on circle at bounding box center [3, 393] width 2 height 2
click at [66, 513] on span "Publish" at bounding box center [51, 517] width 27 height 9
